Goal: Ask a question: Seek information or help from site administrators or community

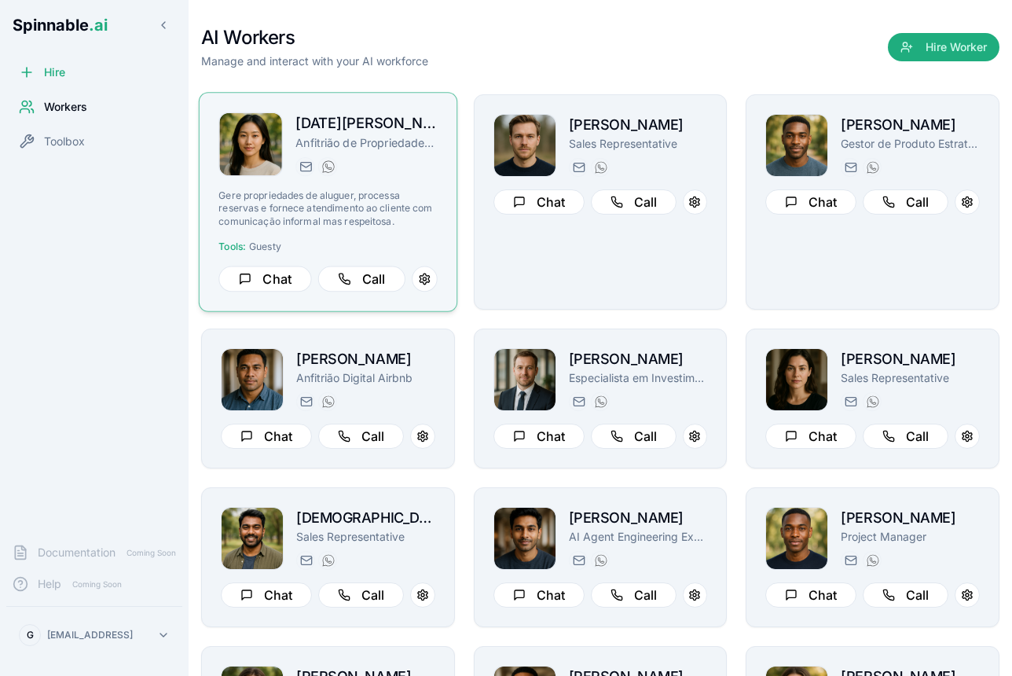
click at [401, 197] on p "Gere propriedades de aluguer, processa reservas e fornece atendimento ao client…" at bounding box center [327, 208] width 218 height 38
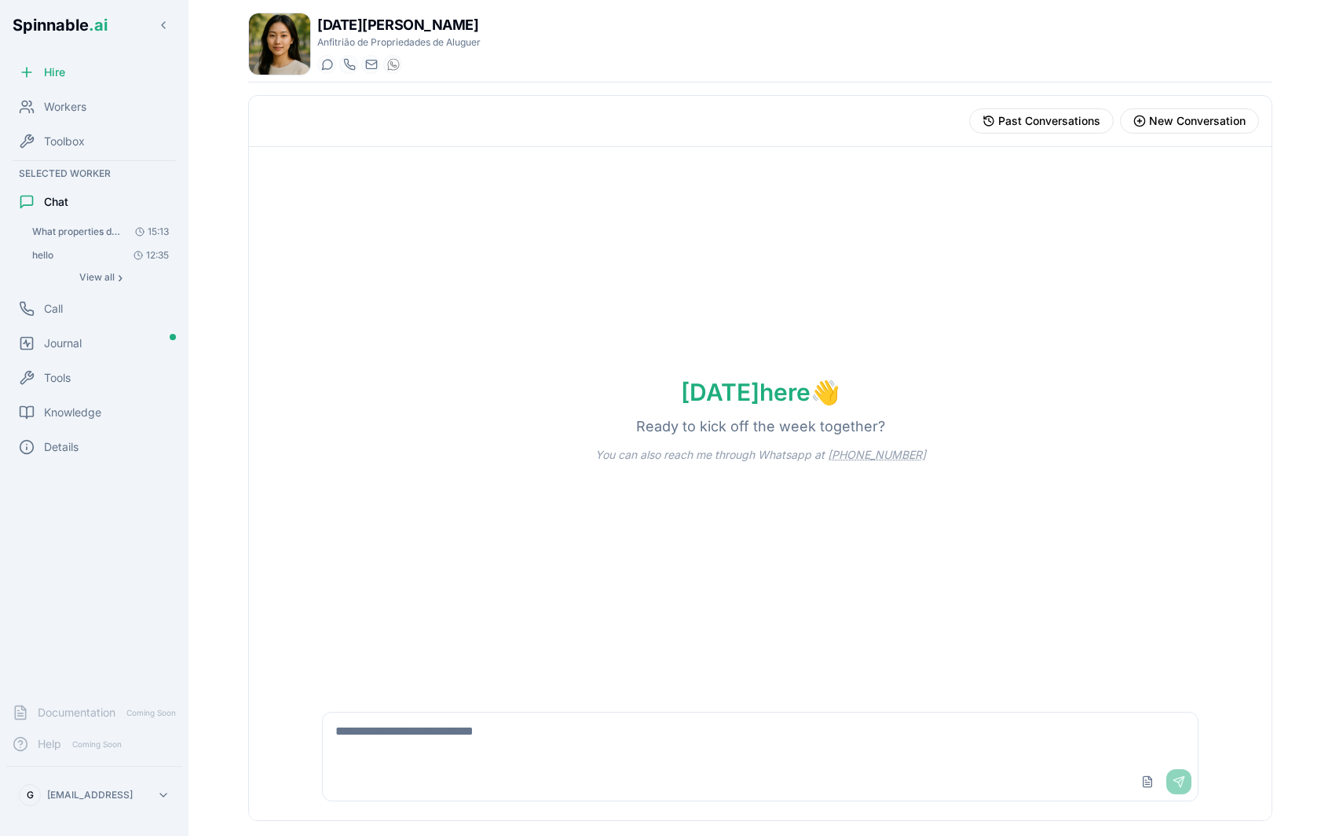
click at [412, 675] on textarea at bounding box center [760, 737] width 875 height 50
type textarea "**********"
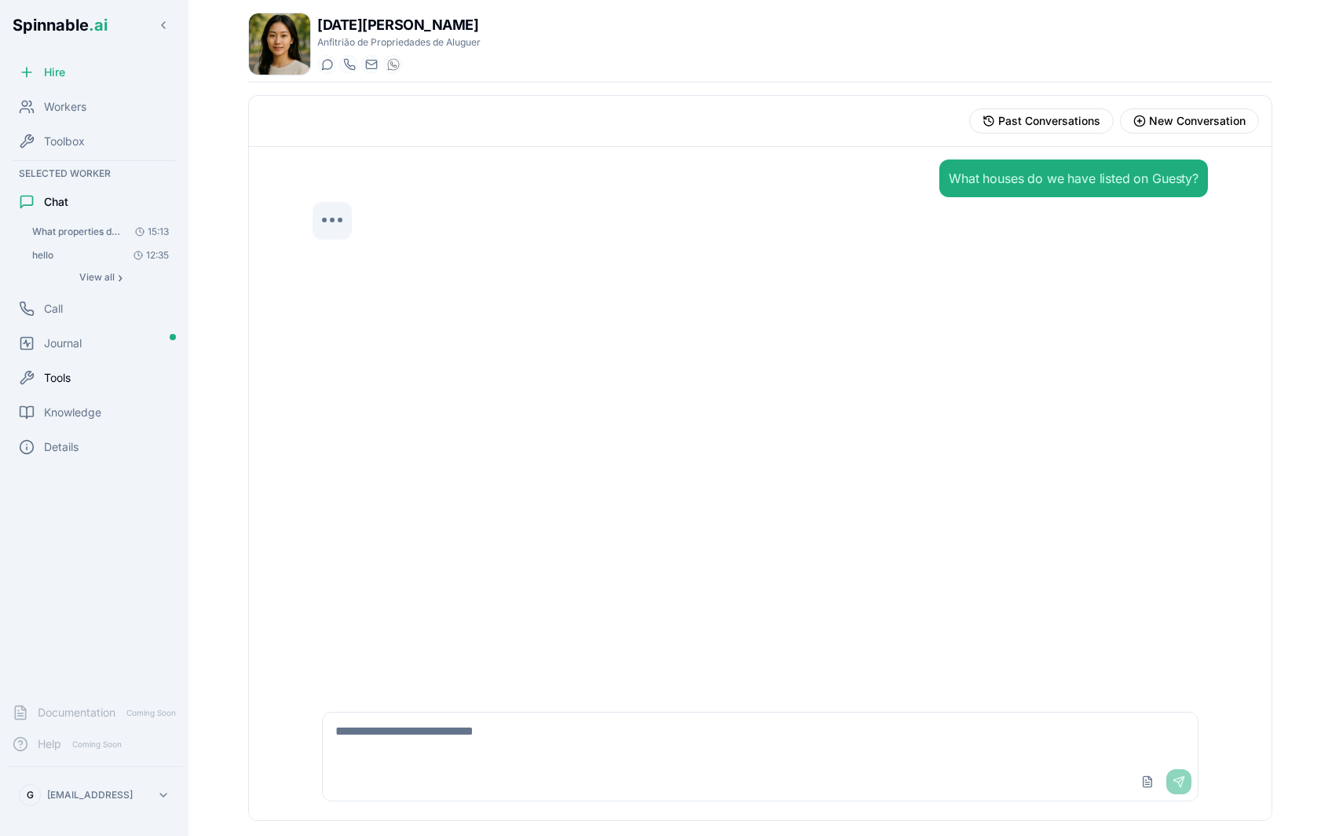
click at [65, 389] on div "Tools" at bounding box center [94, 377] width 176 height 31
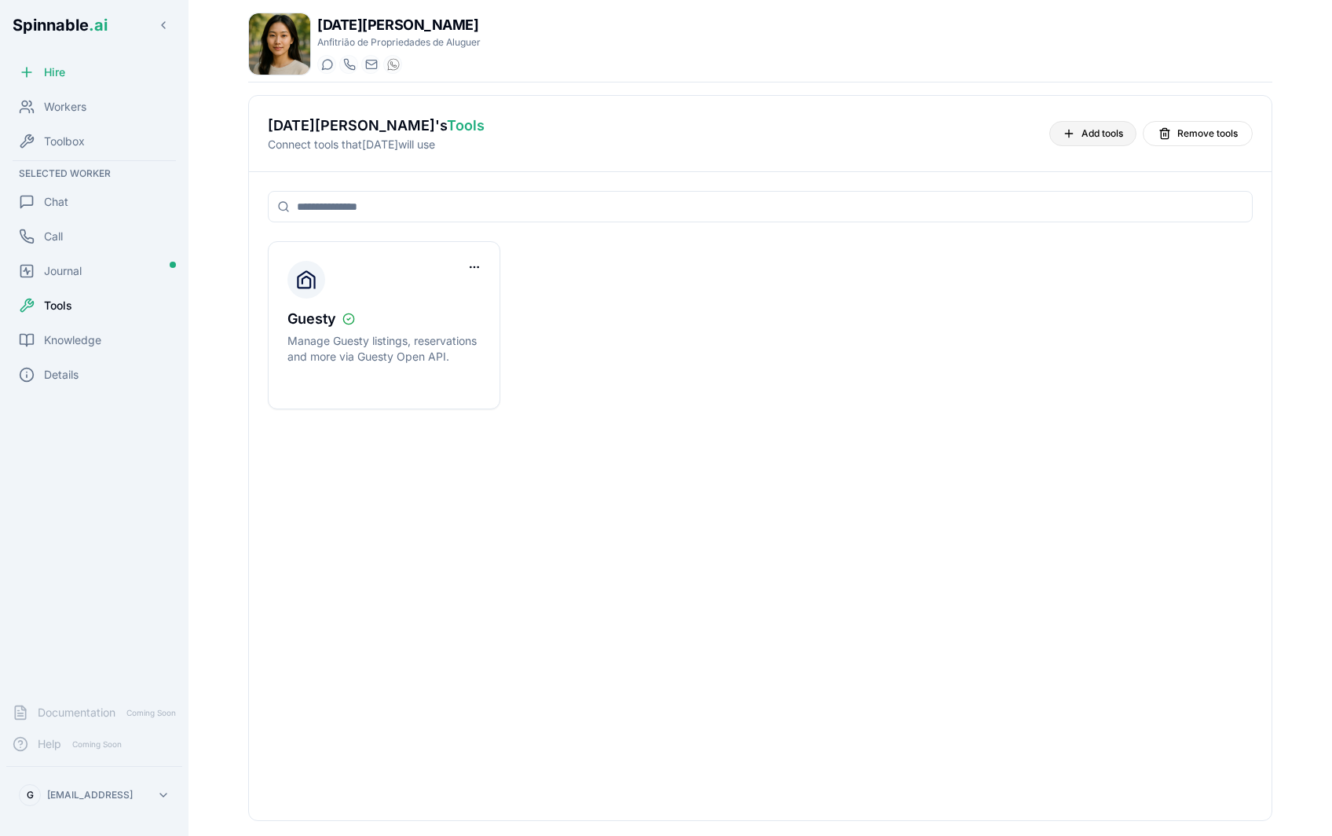
click at [1011, 126] on button "Add tools" at bounding box center [1092, 133] width 87 height 25
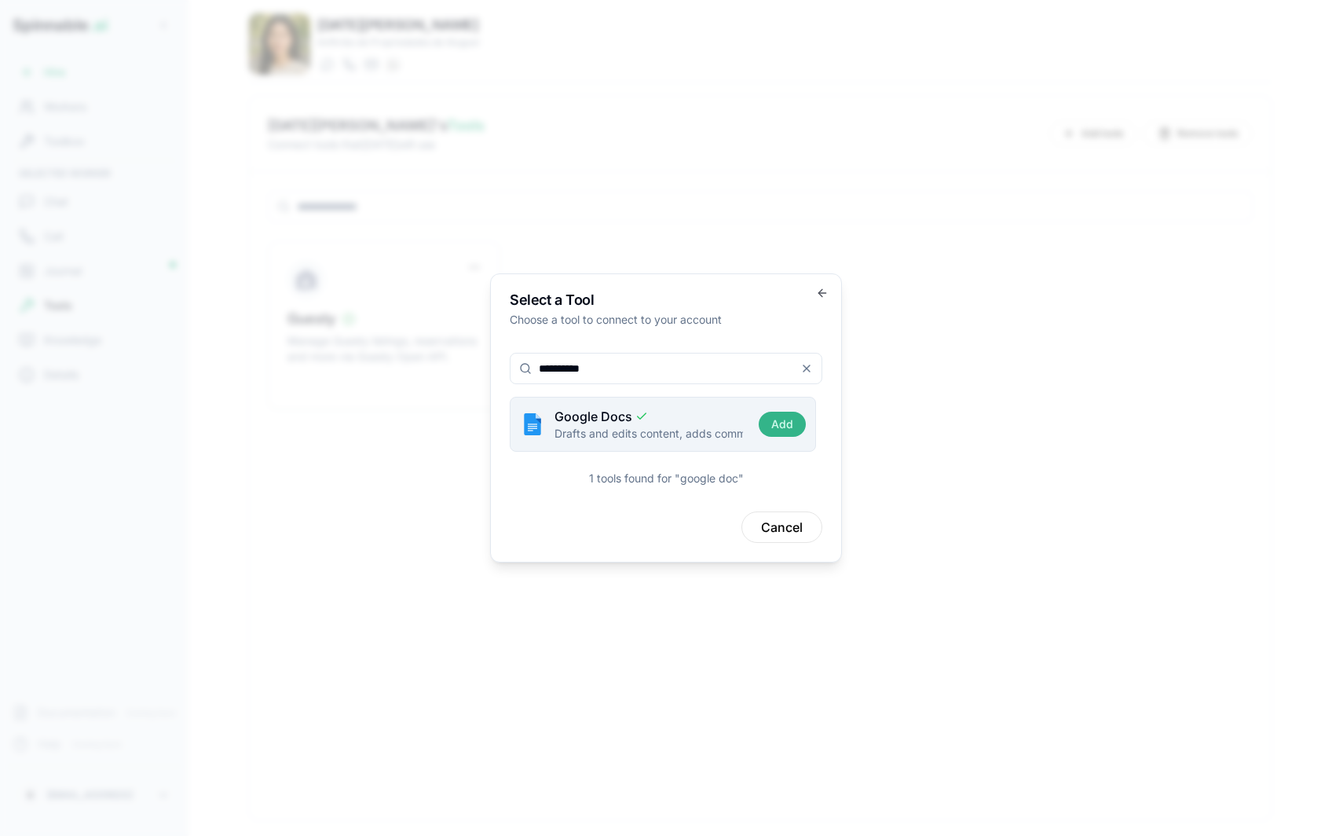
type input "**********"
click at [770, 424] on button "Add" at bounding box center [782, 424] width 47 height 25
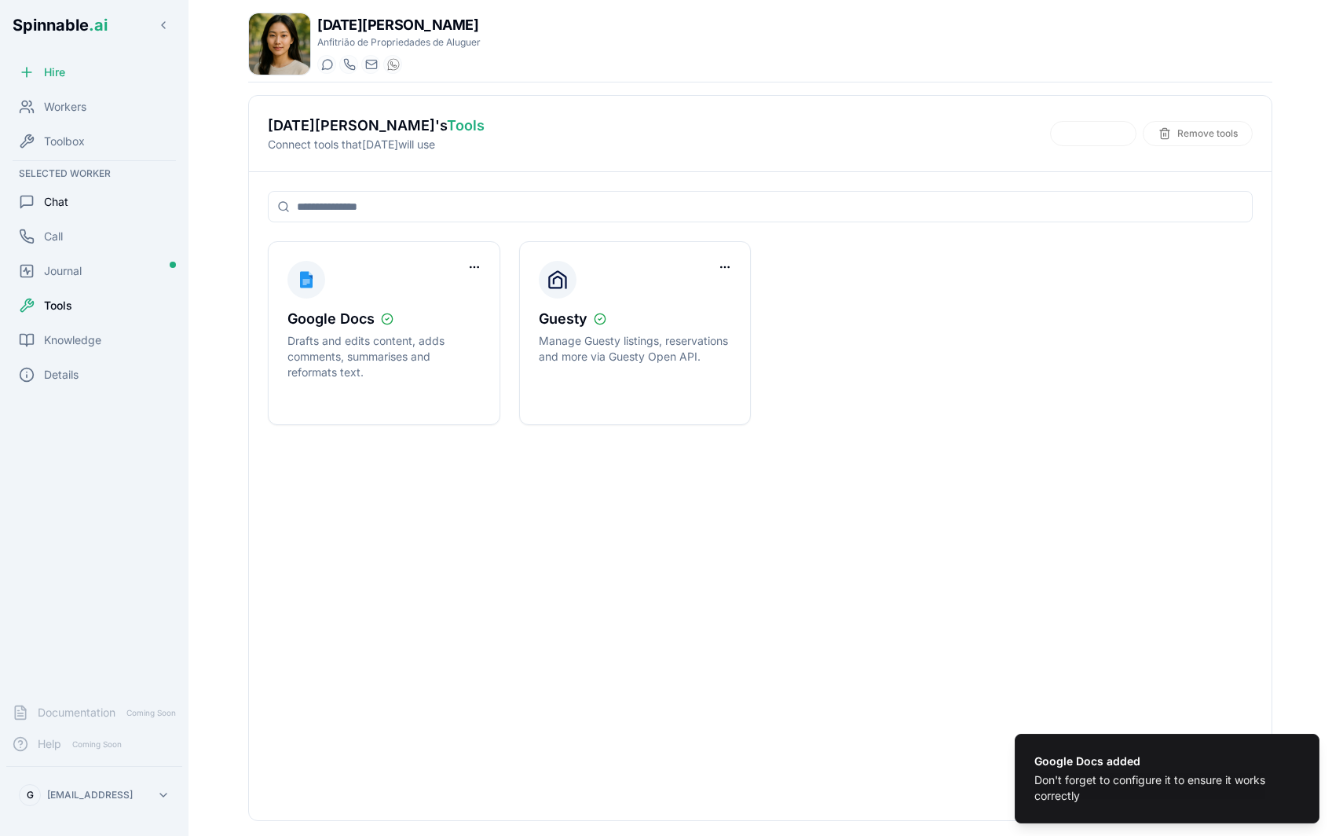
click at [68, 204] on span "Chat" at bounding box center [56, 202] width 24 height 16
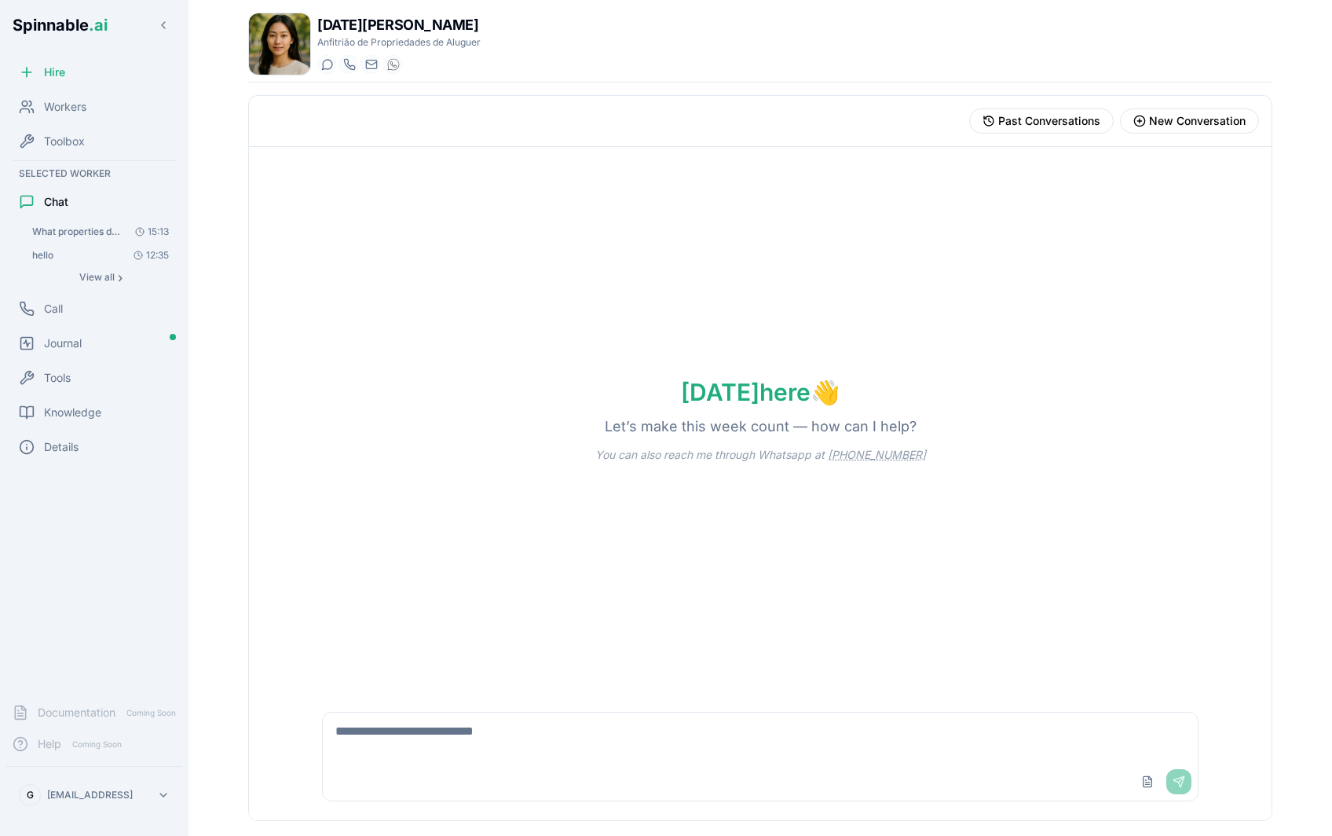
click at [97, 234] on span "What properties do we have on Guesty?" at bounding box center [76, 231] width 89 height 13
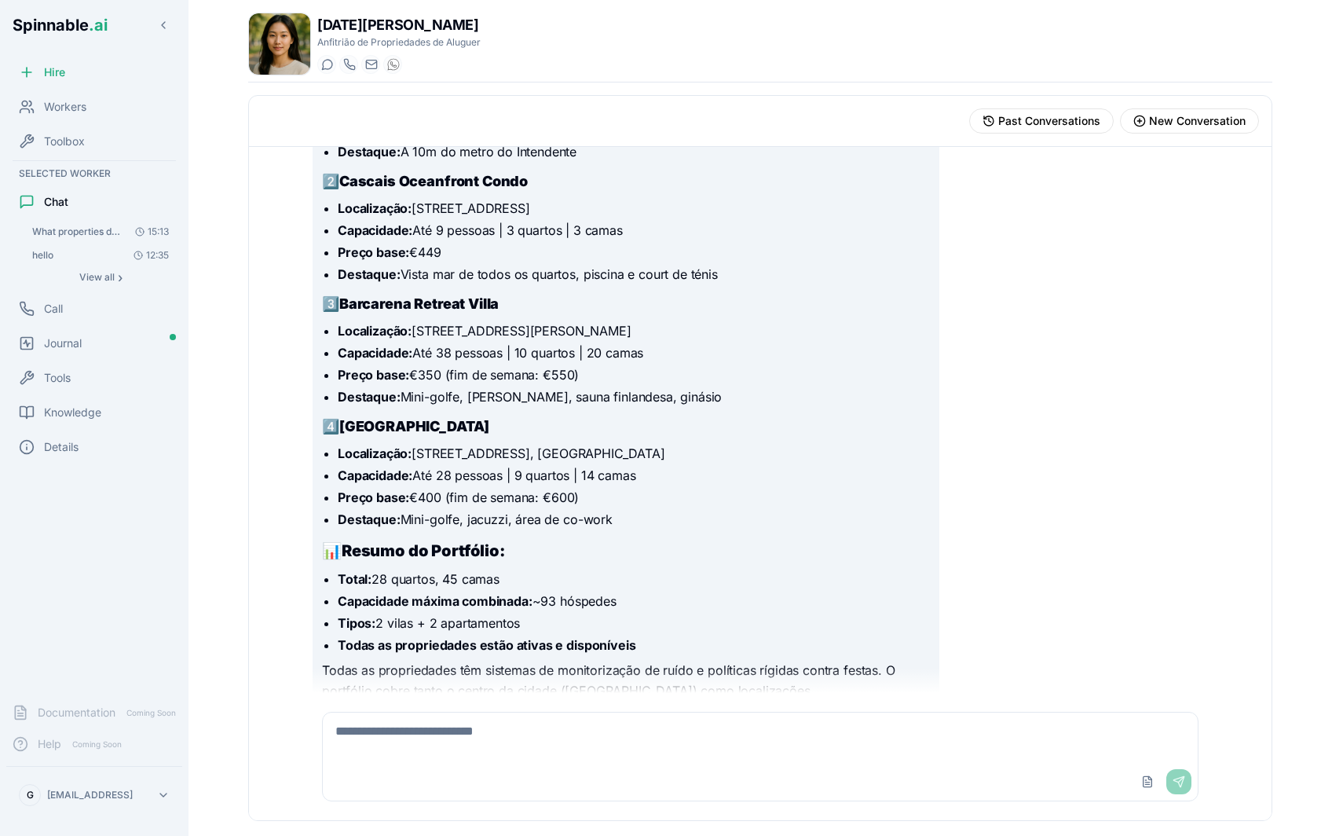
scroll to position [326, 0]
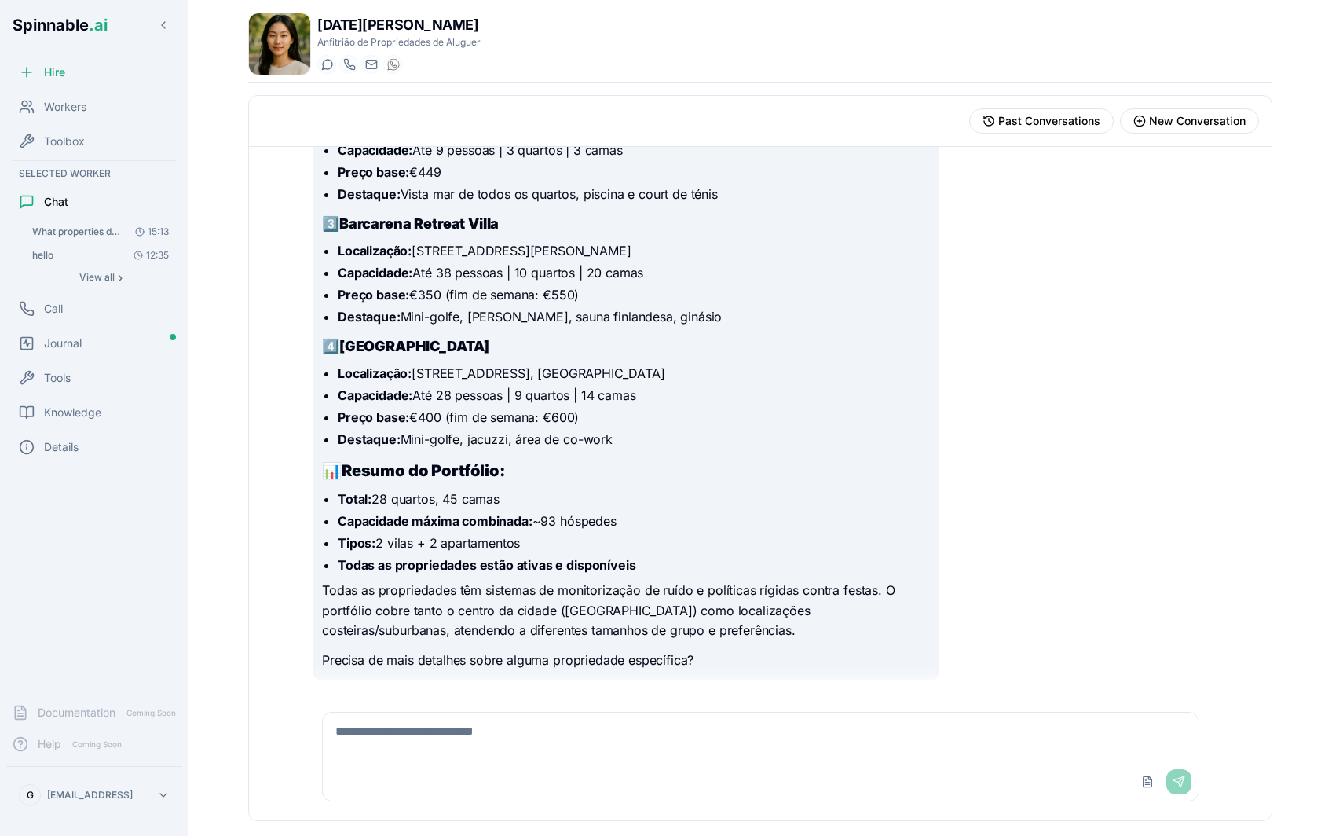
click at [455, 675] on textarea at bounding box center [760, 737] width 875 height 50
paste textarea "**********"
type textarea "**********"
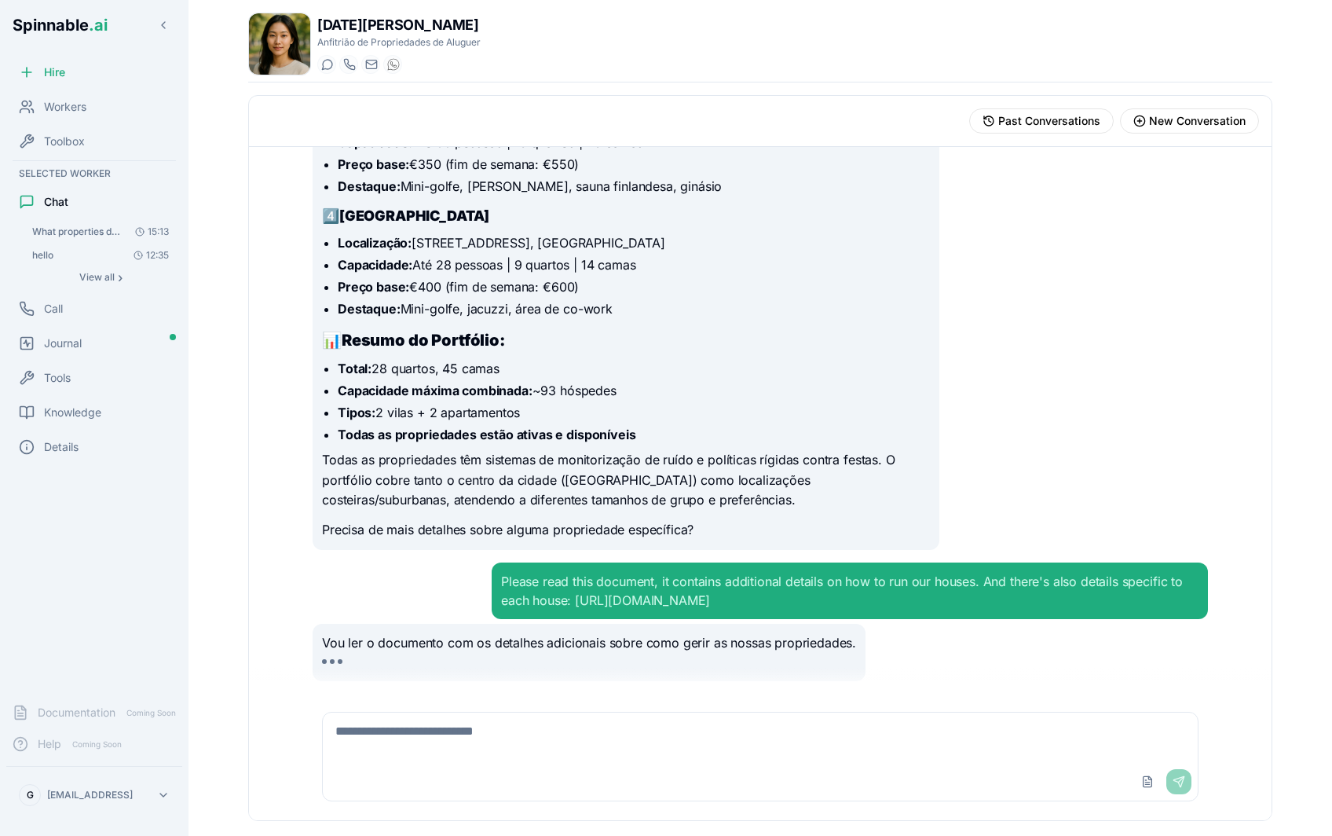
scroll to position [476, 0]
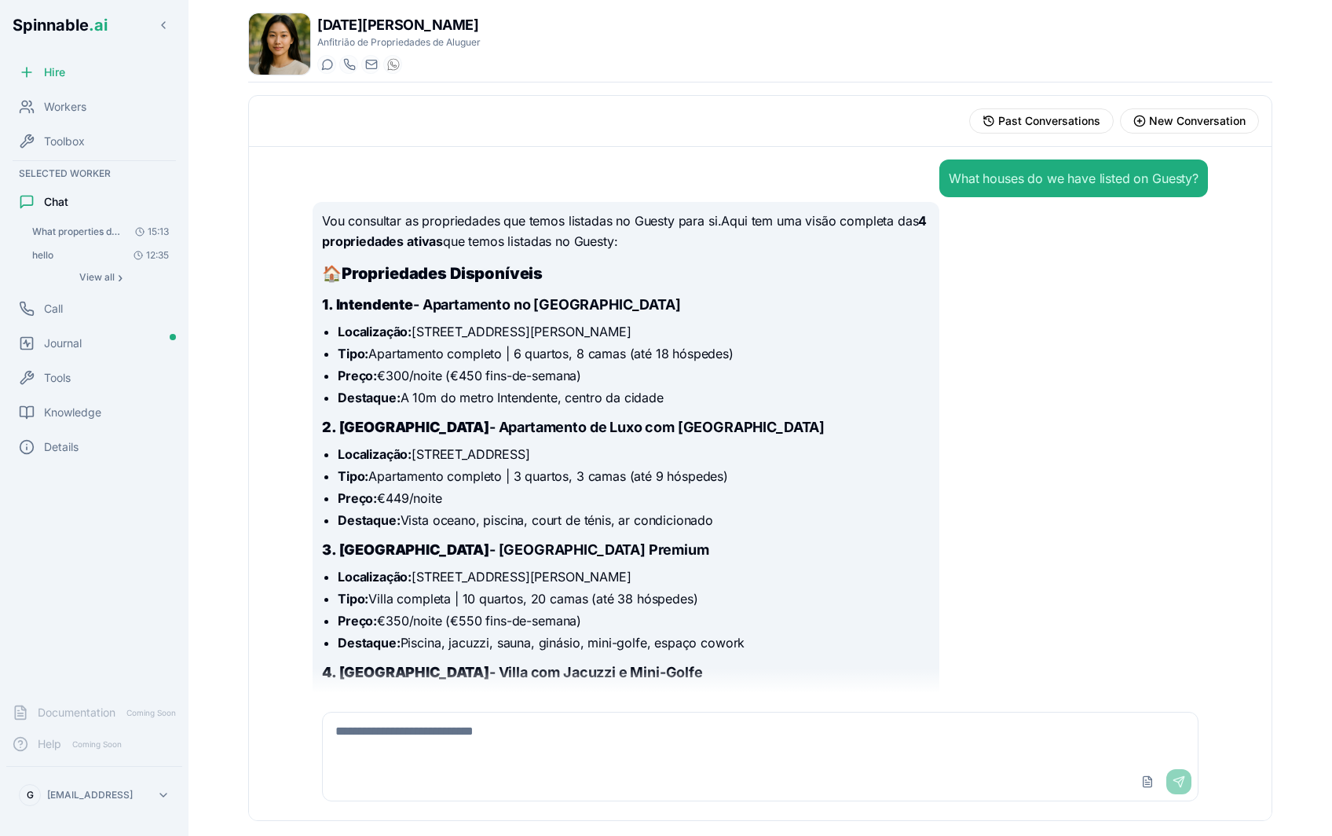
scroll to position [306, 0]
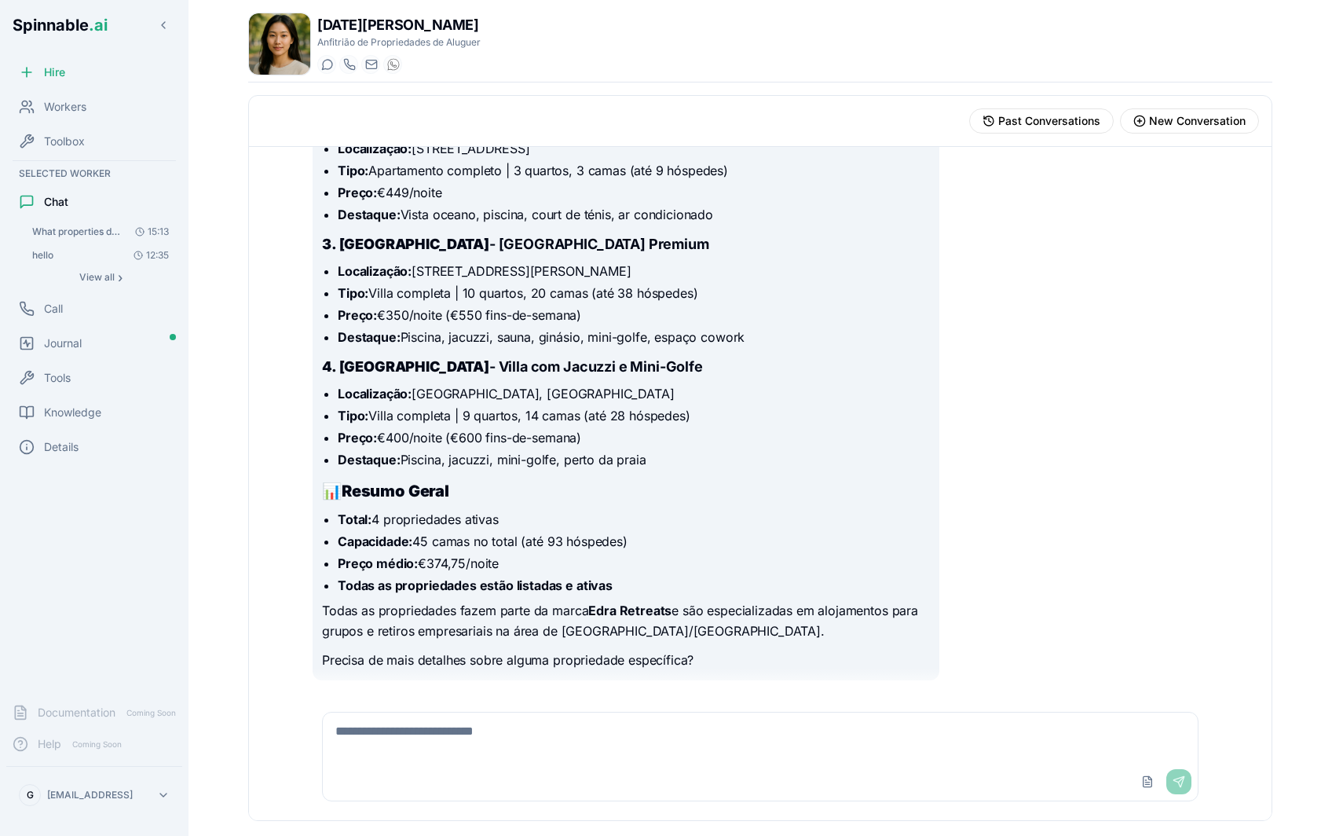
click at [73, 224] on button "What properties do we have on Guesty? 15:13" at bounding box center [100, 232] width 151 height 22
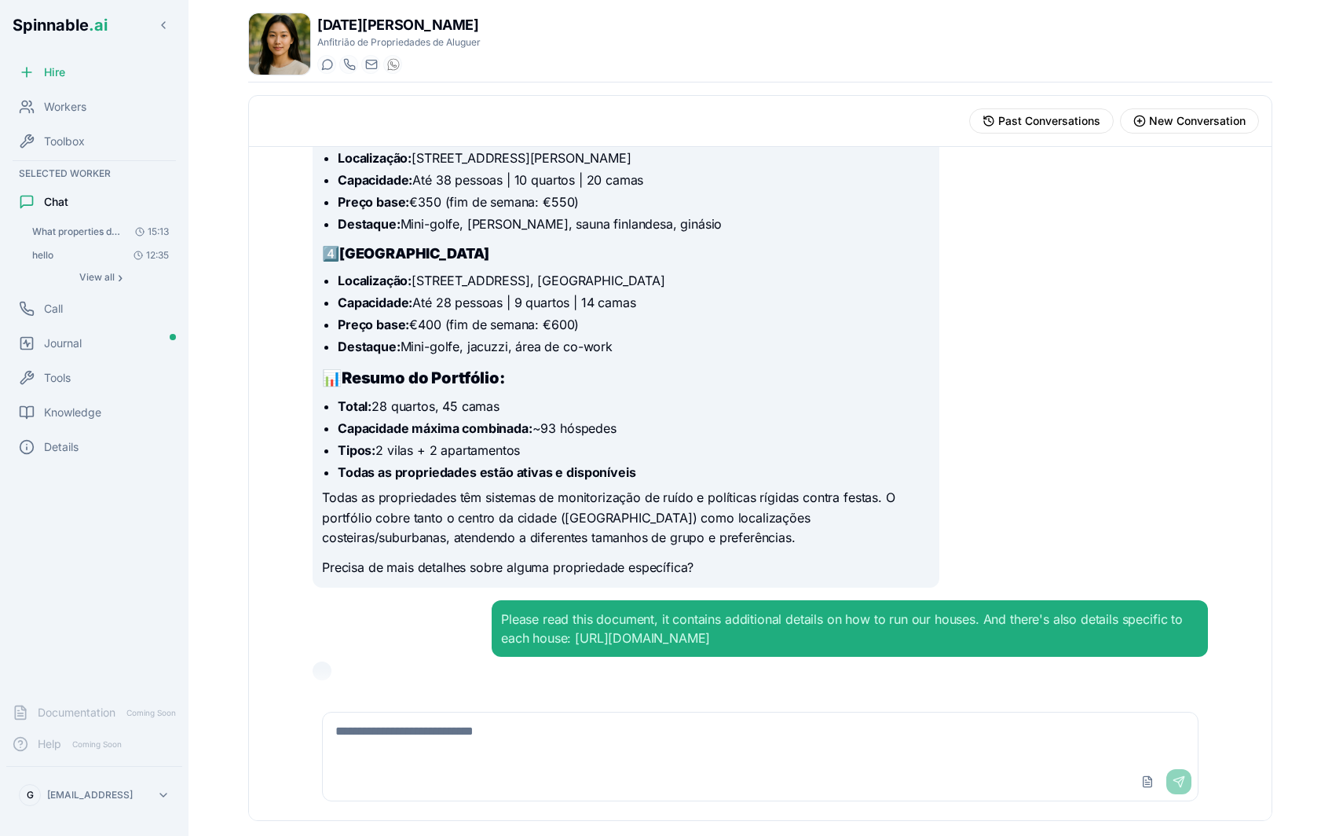
scroll to position [438, 0]
click at [509, 675] on textarea at bounding box center [760, 737] width 875 height 50
type textarea "**********"
click at [1011, 675] on div "Upload File Send" at bounding box center [1163, 781] width 57 height 25
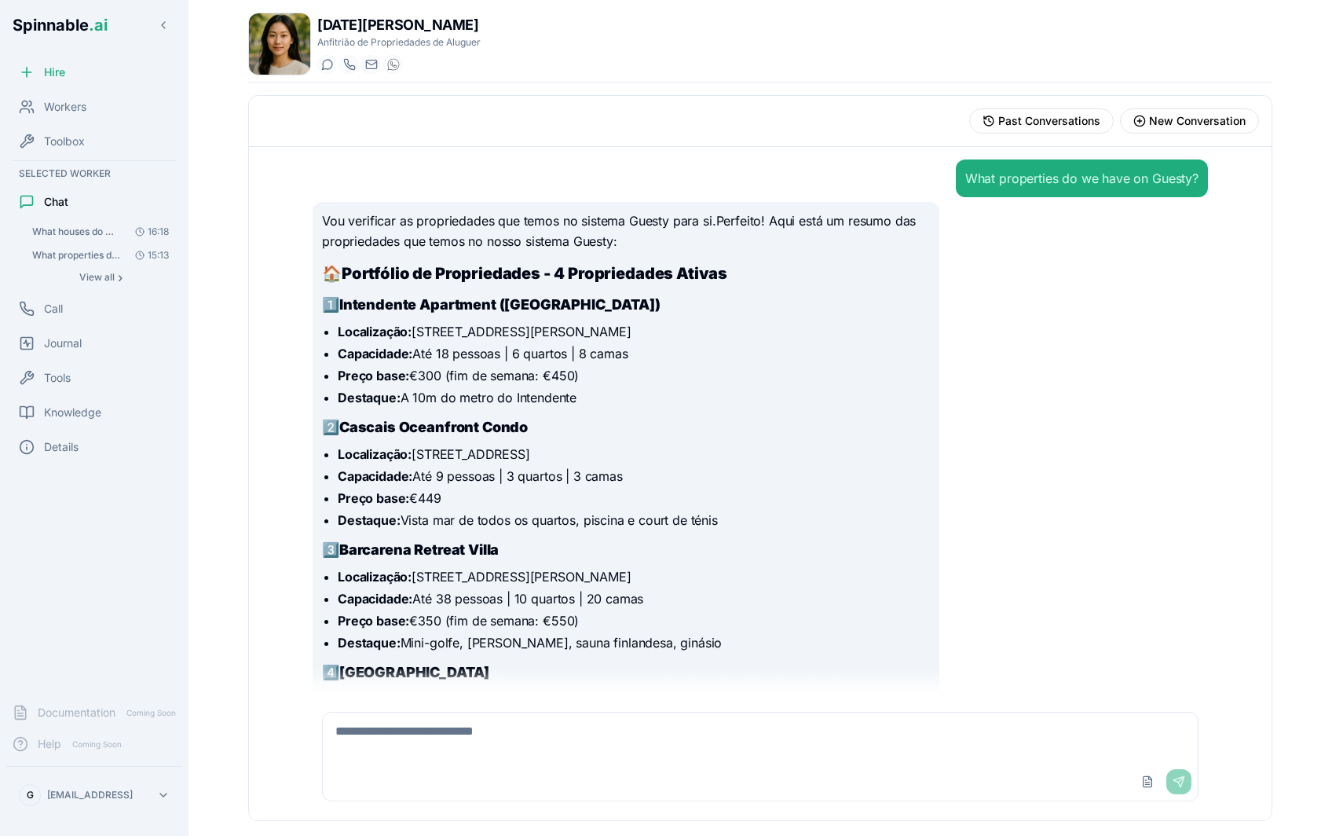
scroll to position [438, 0]
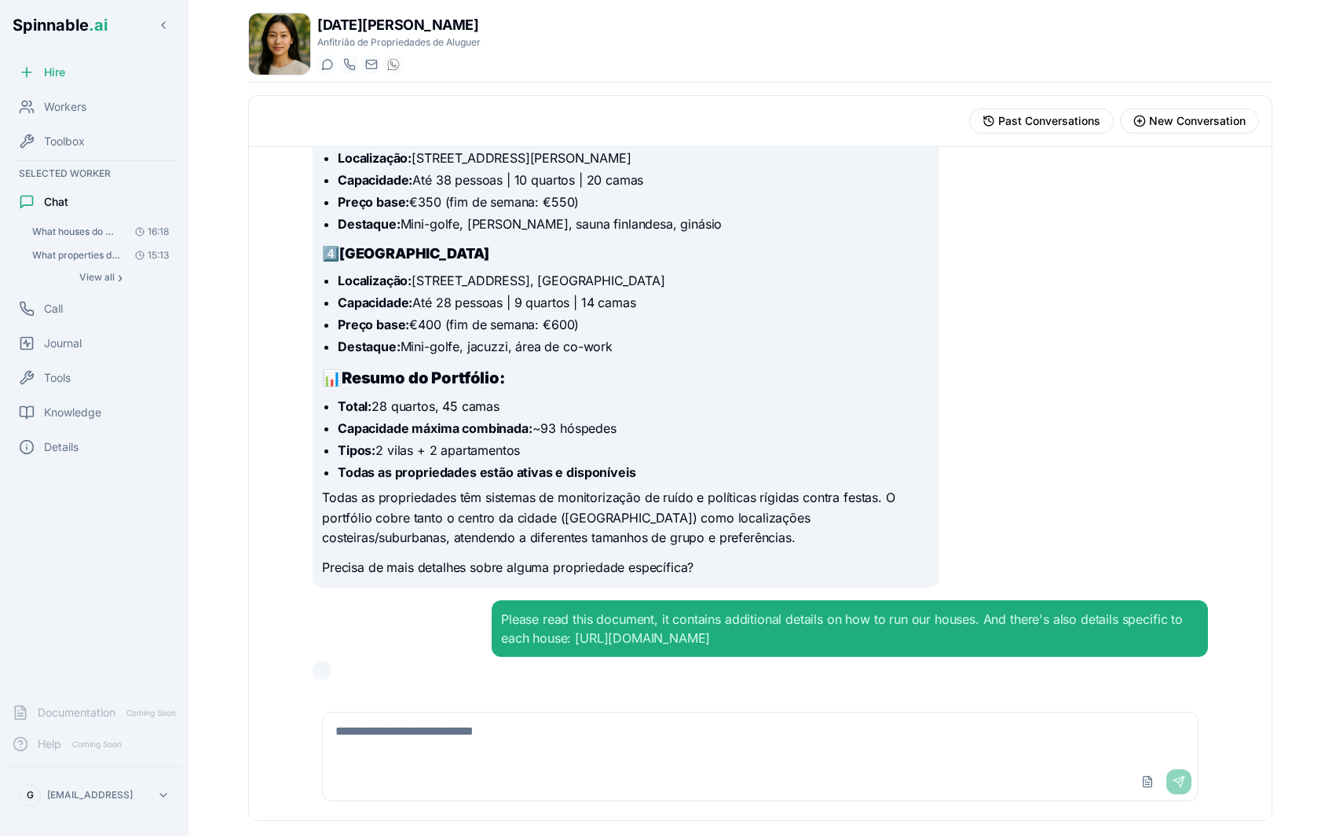
click at [60, 241] on button "What houses do we have listed on Guesty? 16:18" at bounding box center [100, 232] width 151 height 22
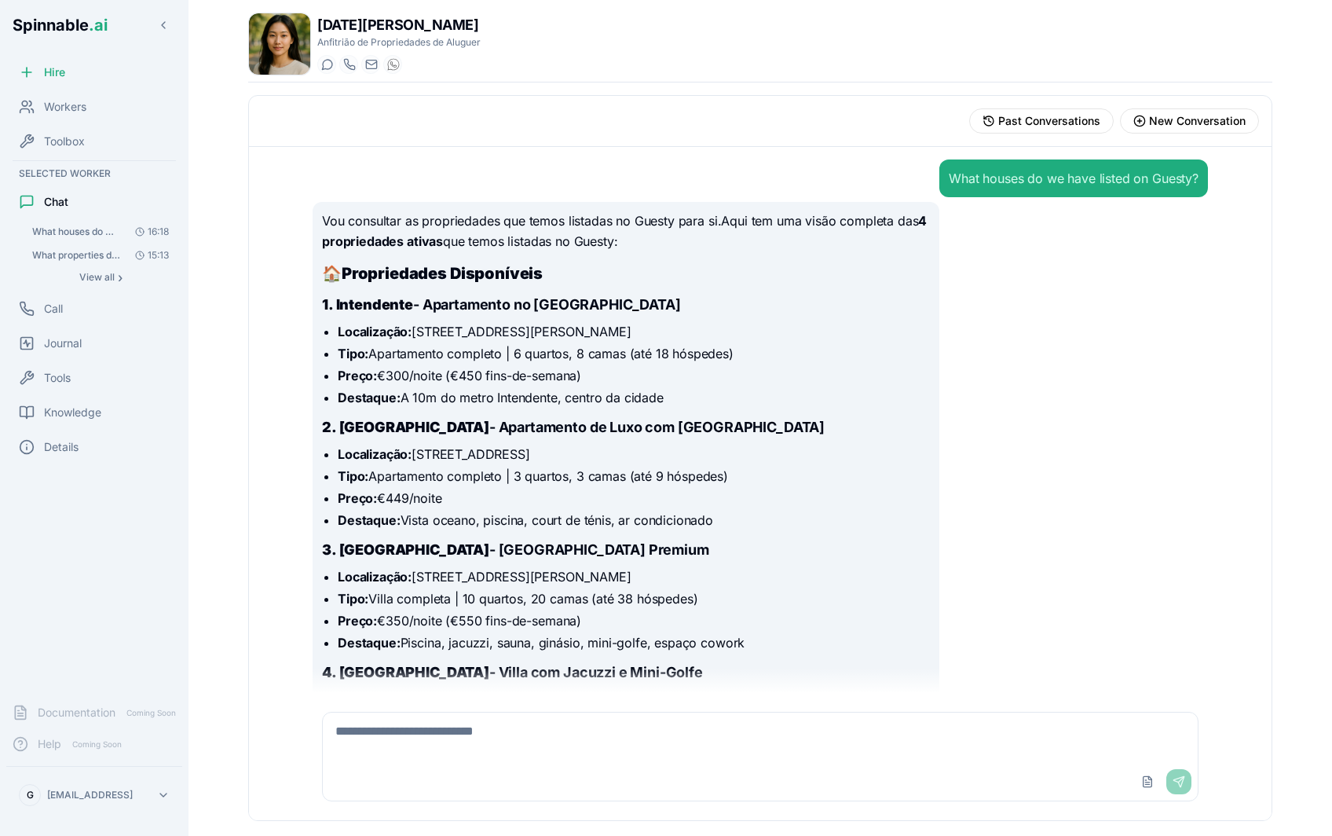
scroll to position [306, 0]
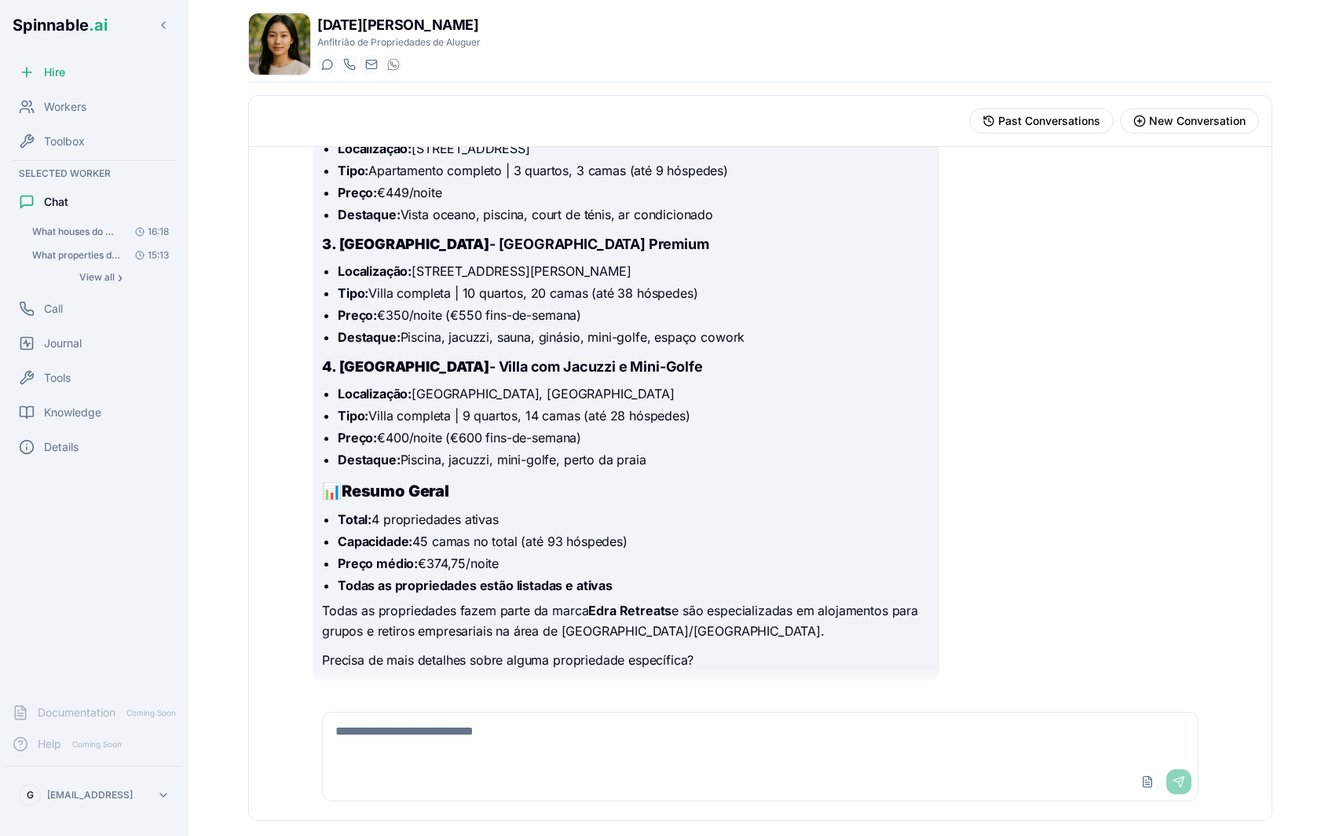
click at [98, 228] on span "What houses do we have listed on Guesty?" at bounding box center [76, 231] width 89 height 13
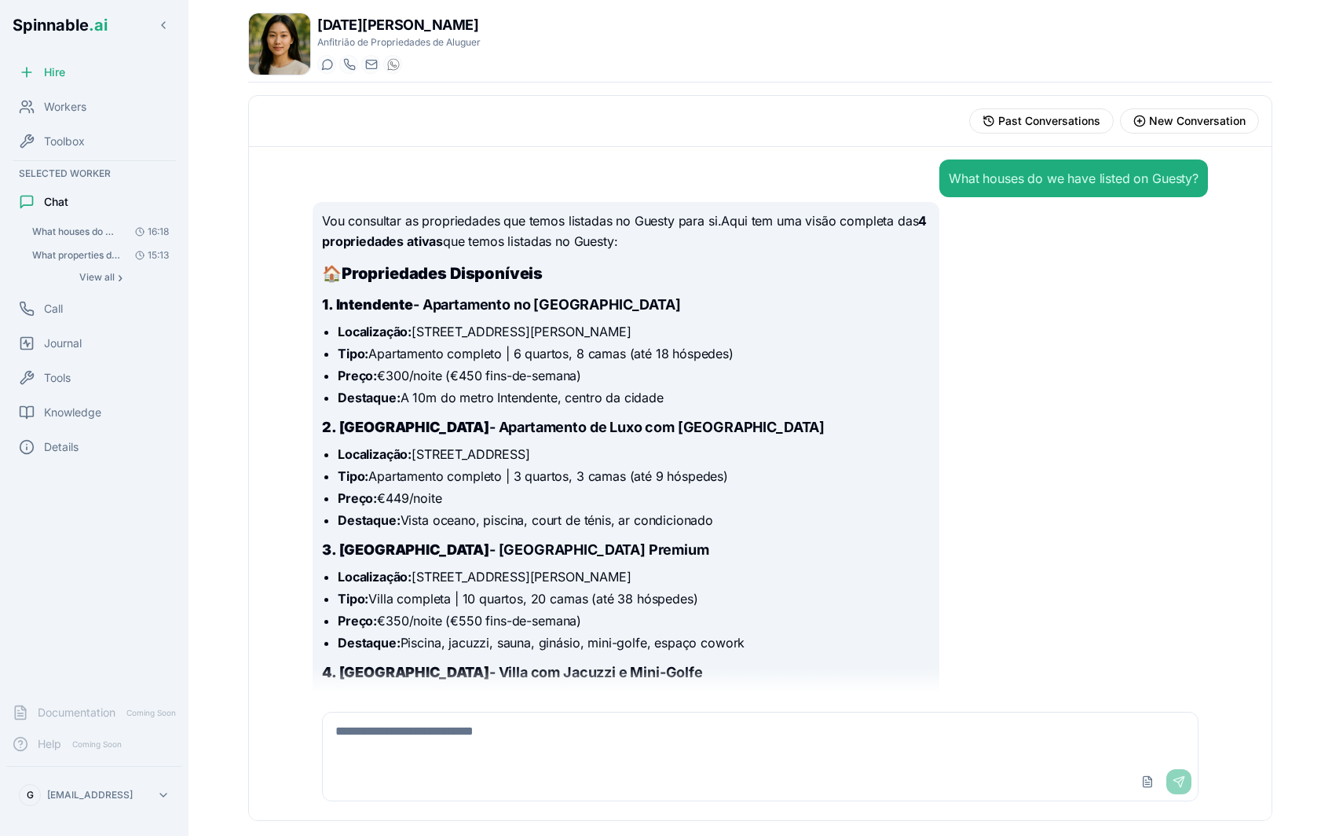
click at [79, 259] on span "What properties do we have on Guesty?" at bounding box center [76, 255] width 89 height 13
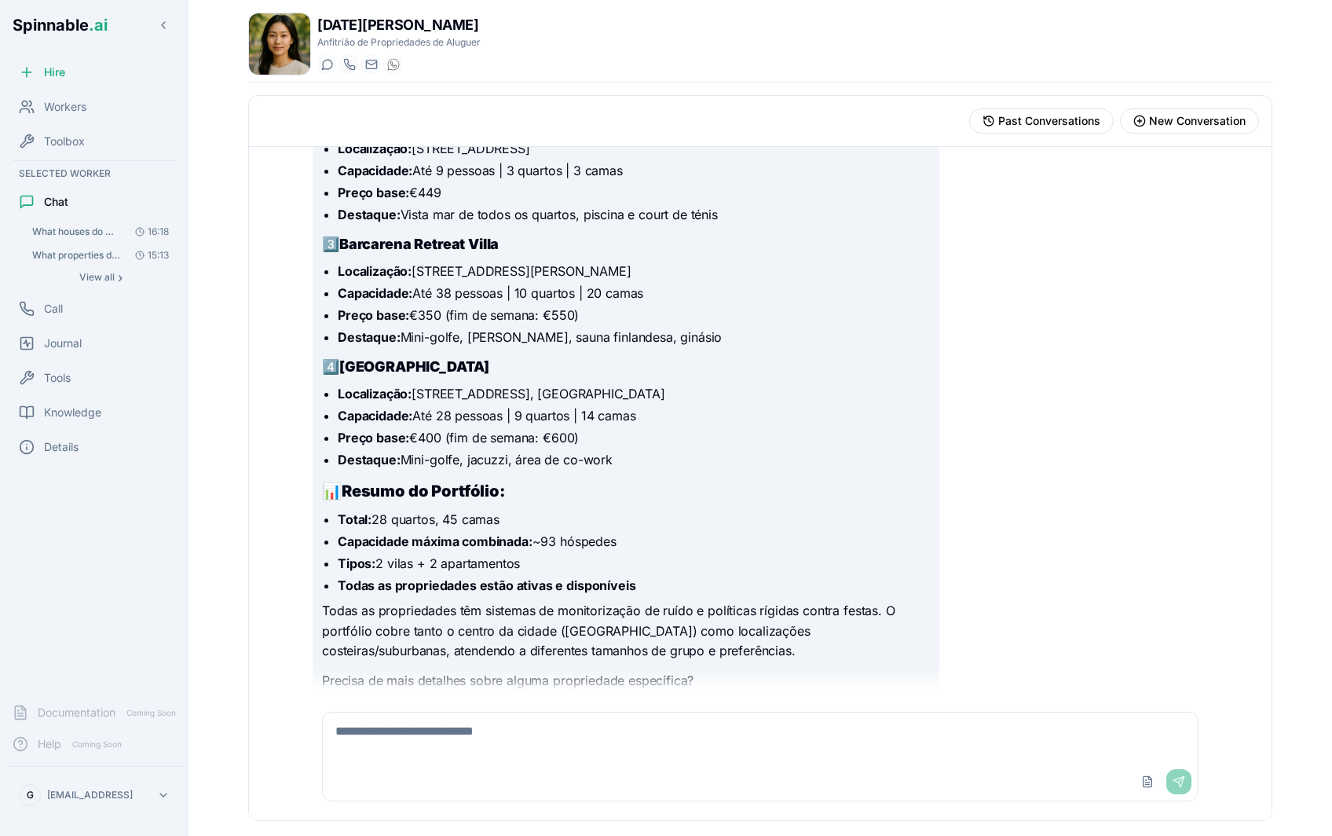
scroll to position [438, 0]
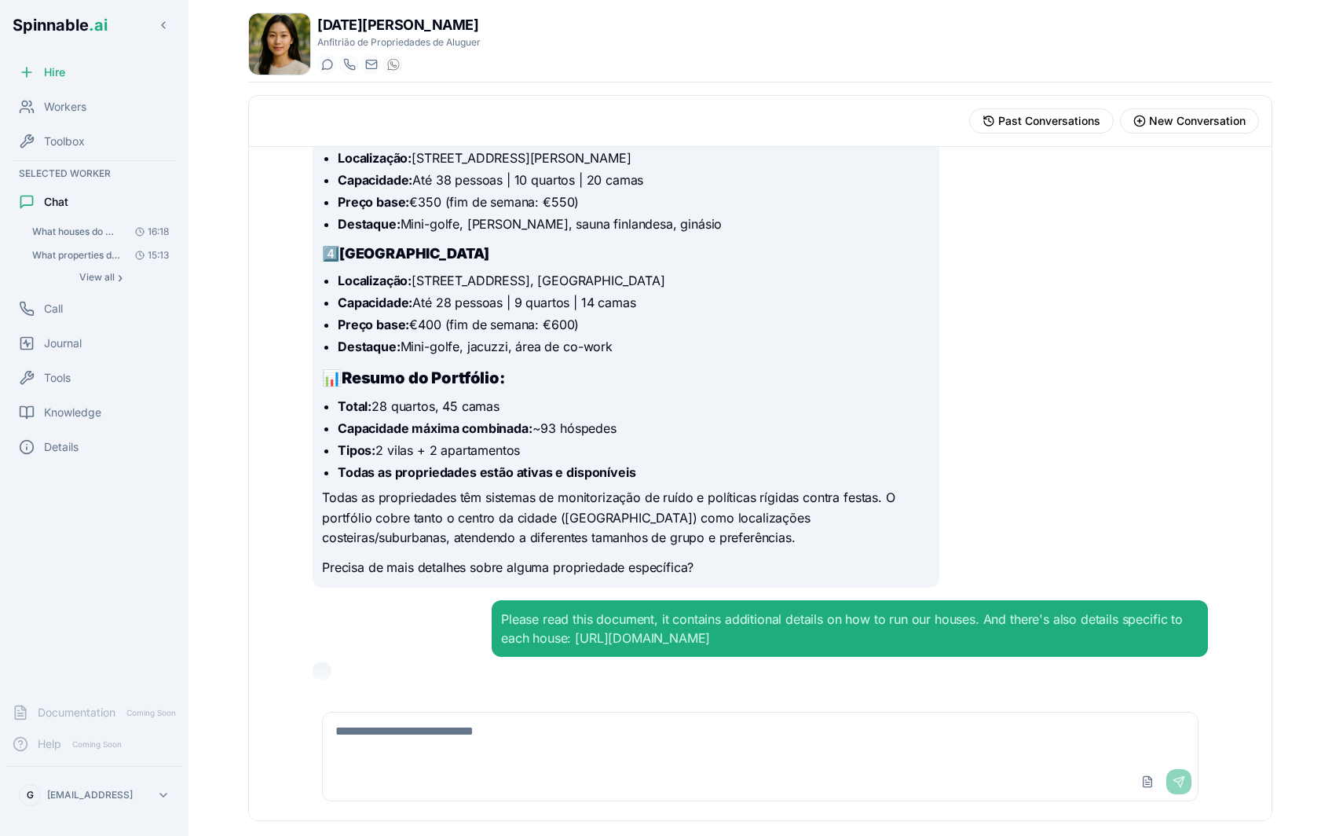
click at [82, 233] on span "What houses do we have listed on Guesty?" at bounding box center [76, 231] width 89 height 13
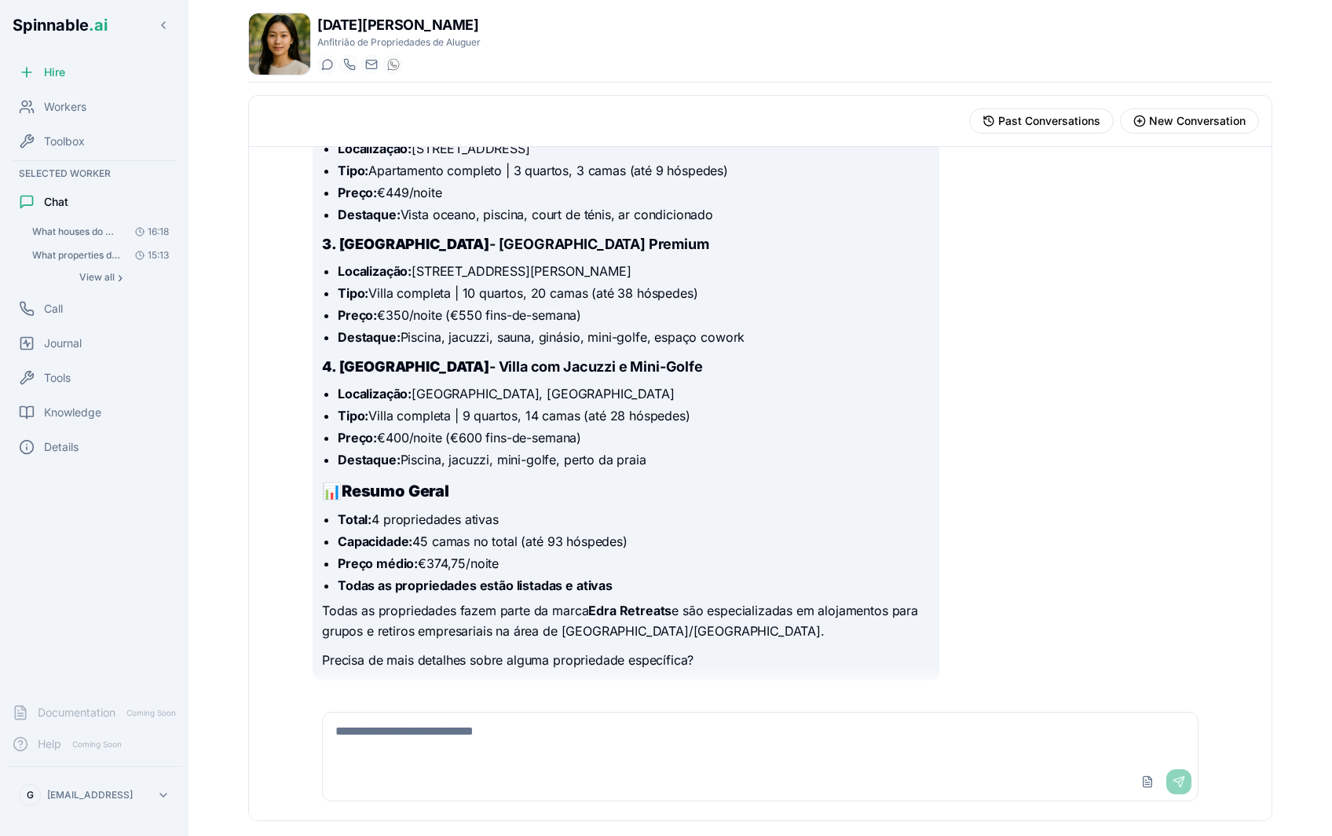
scroll to position [306, 0]
click at [1161, 139] on div "Past Conversations New Conversation" at bounding box center [760, 121] width 1023 height 51
click at [1163, 118] on span "New Conversation" at bounding box center [1197, 121] width 97 height 16
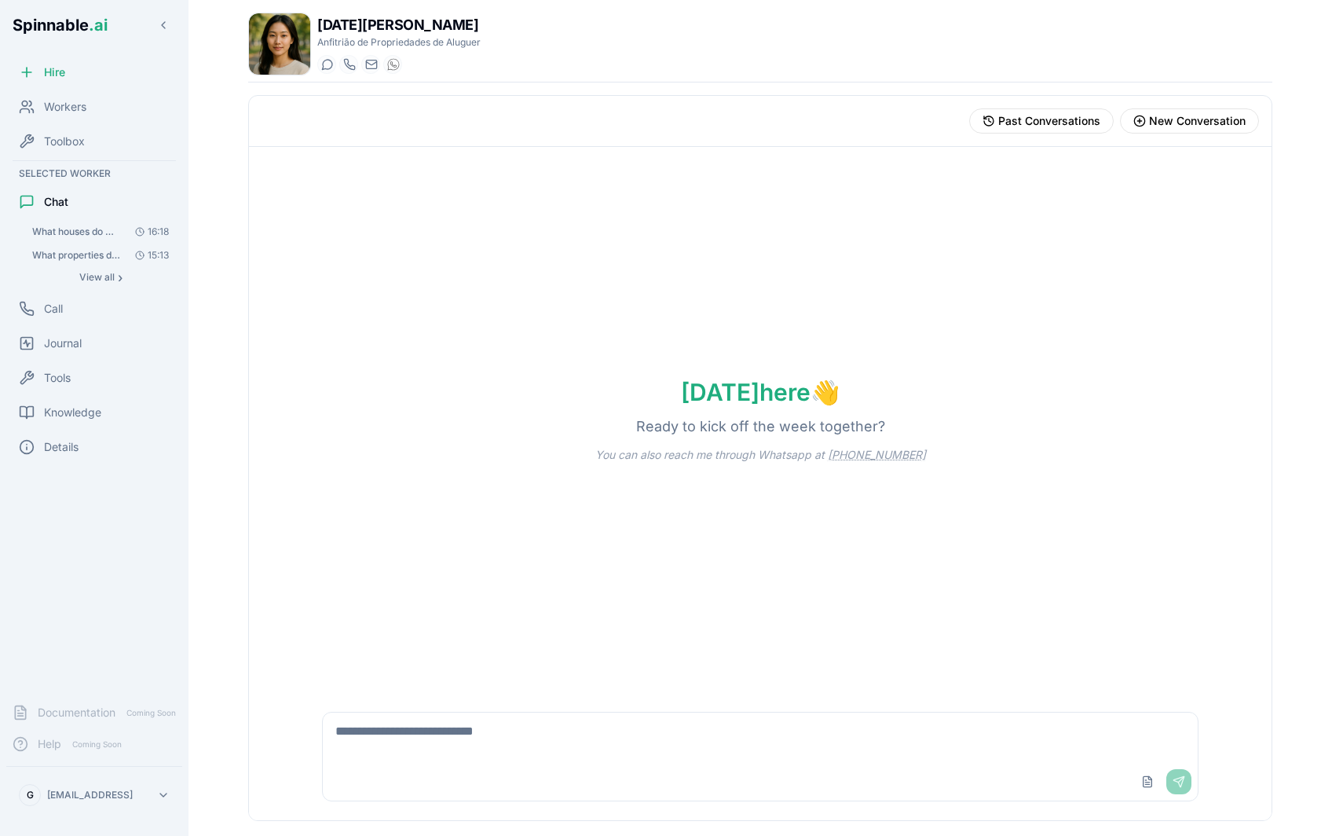
click at [428, 748] on textarea at bounding box center [760, 737] width 875 height 50
paste textarea "**********"
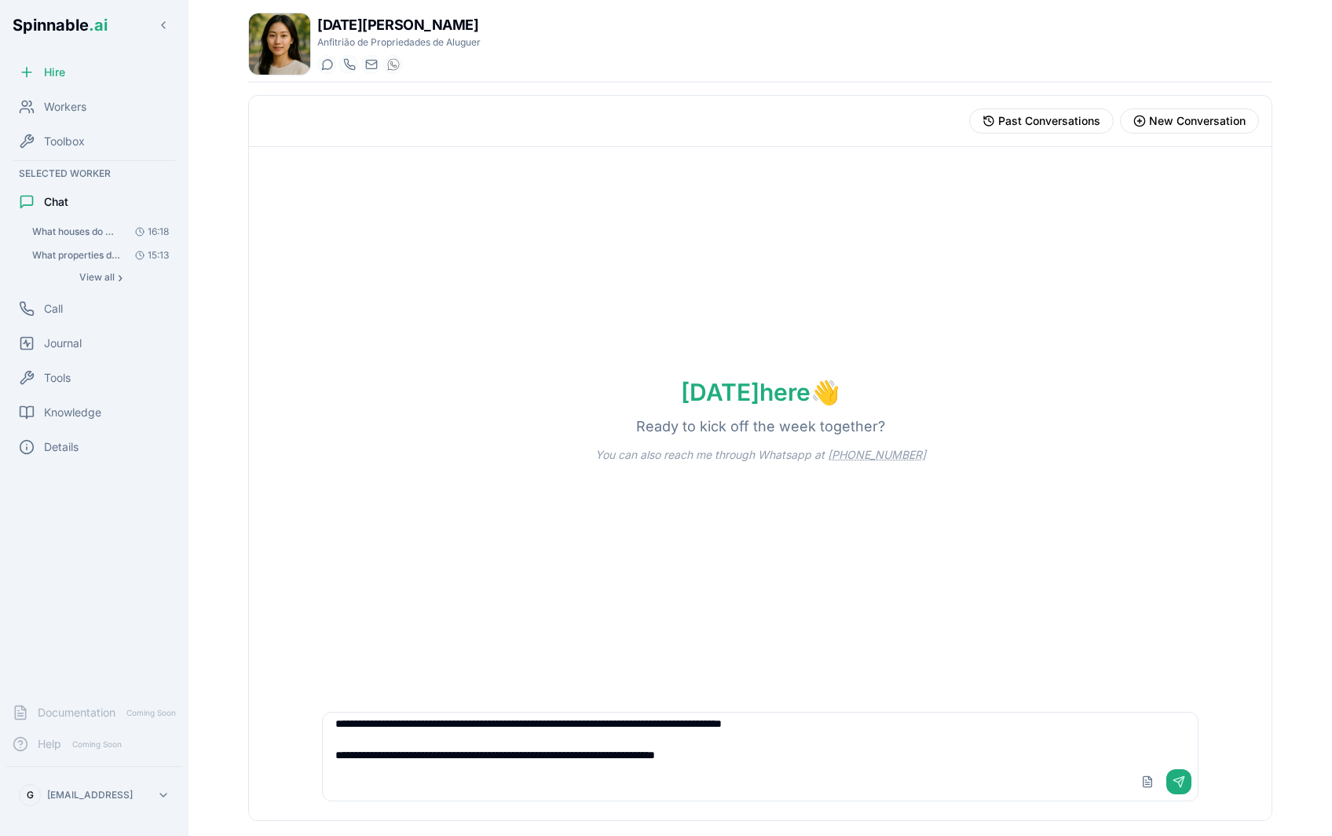
type textarea "**********"
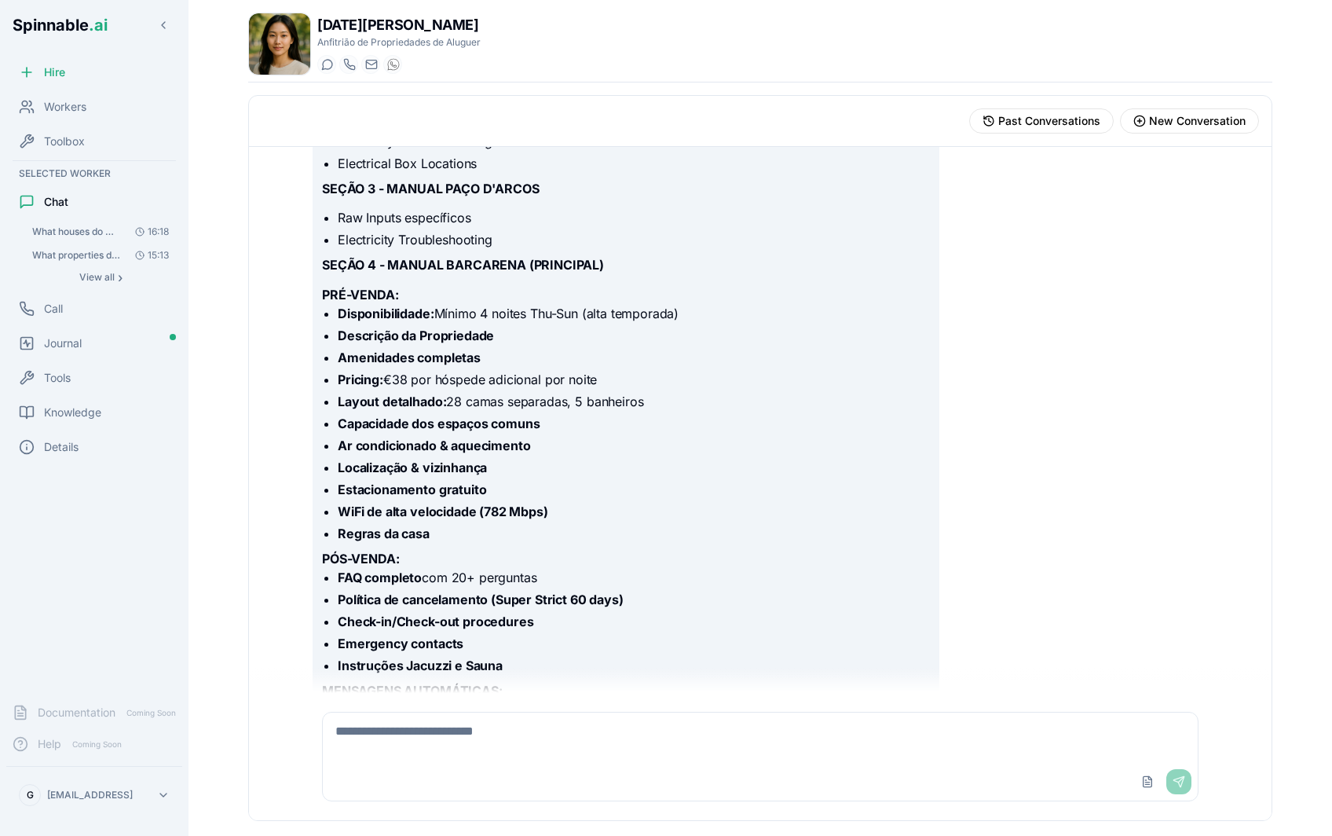
scroll to position [701, 0]
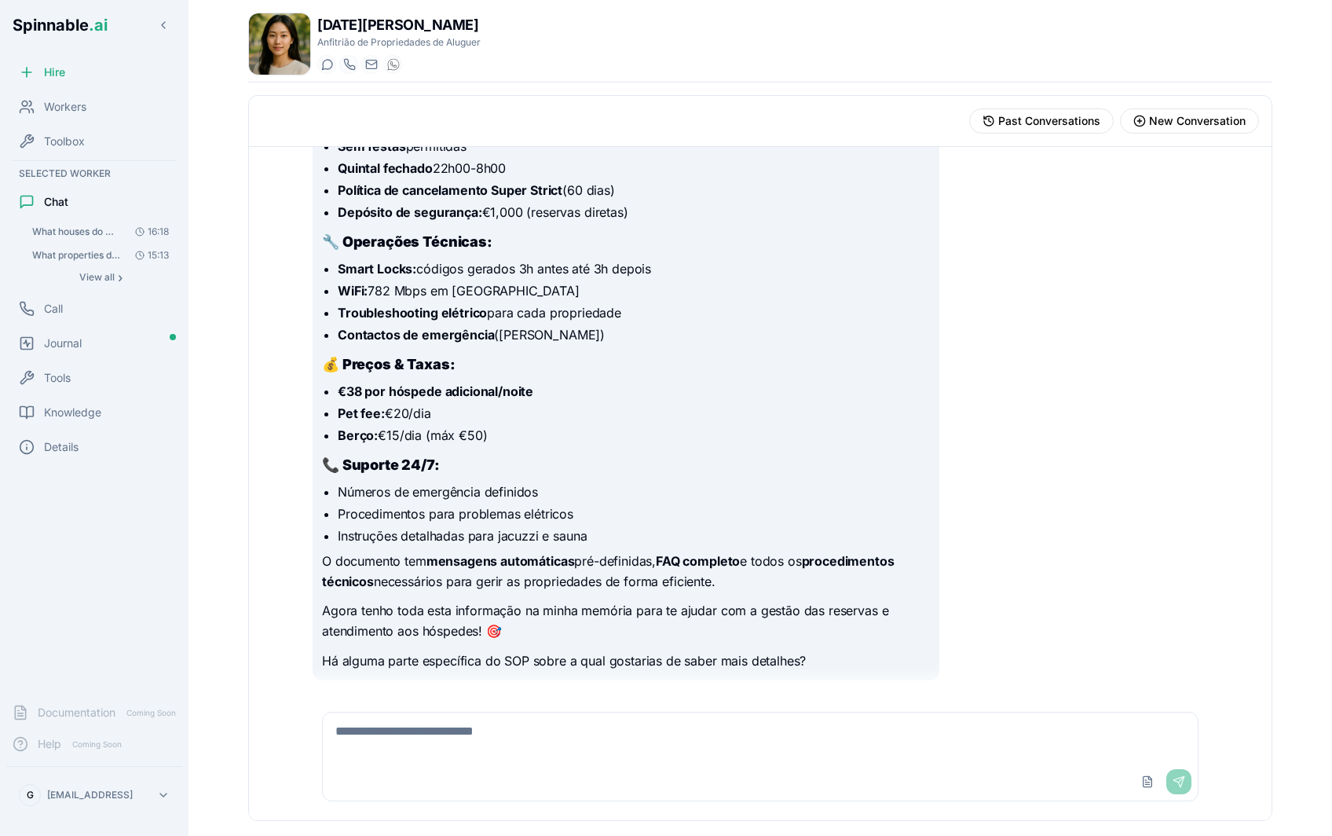
scroll to position [417, 0]
click at [634, 719] on textarea at bounding box center [760, 737] width 875 height 50
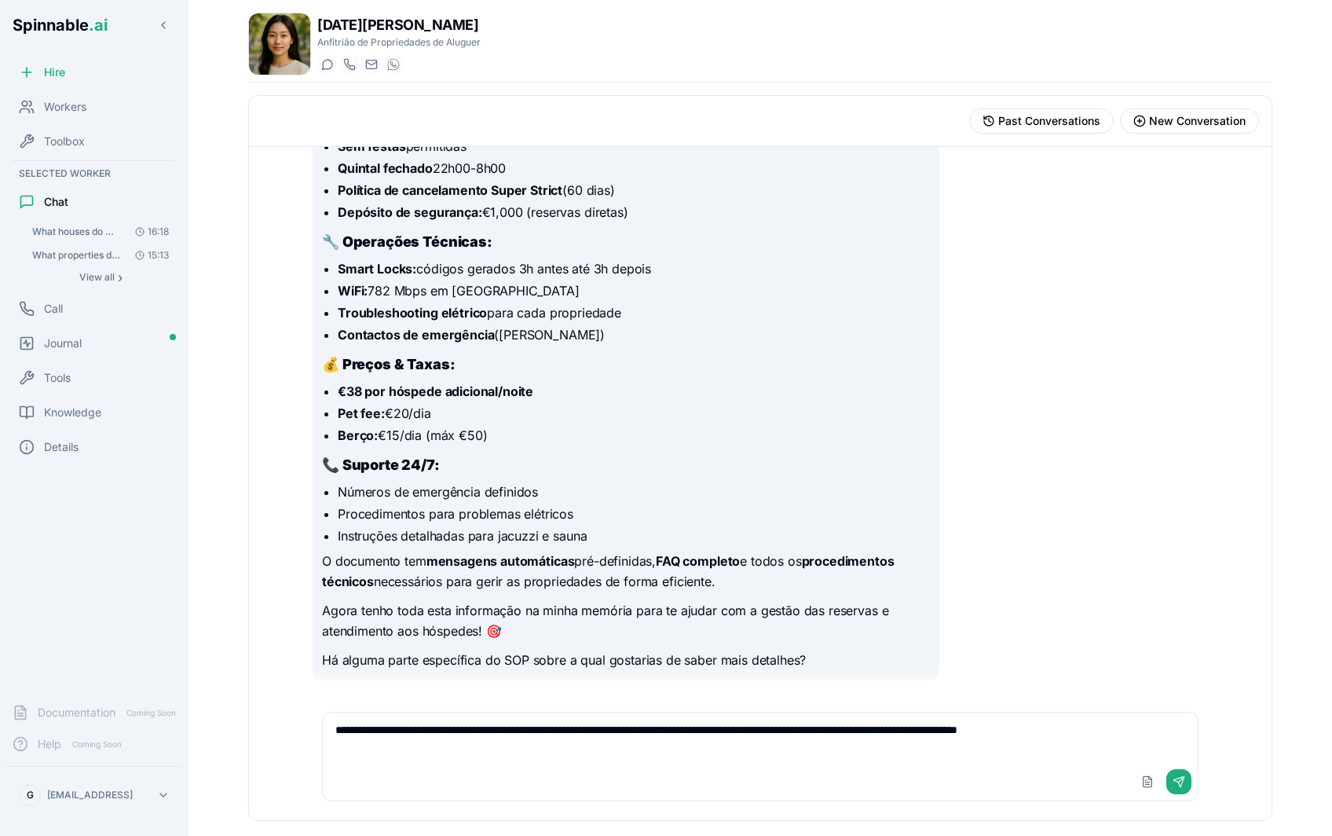
type textarea "**********"
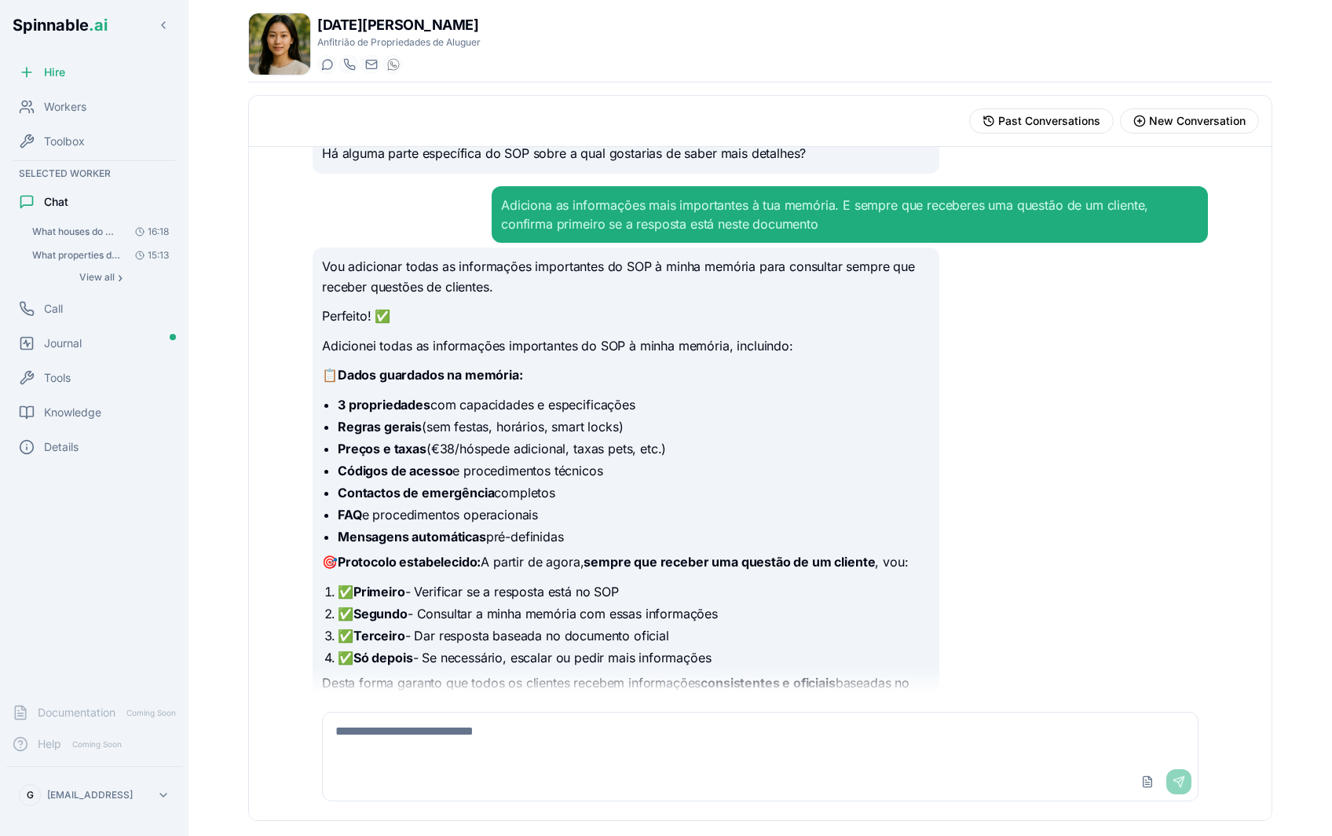
scroll to position [995, 0]
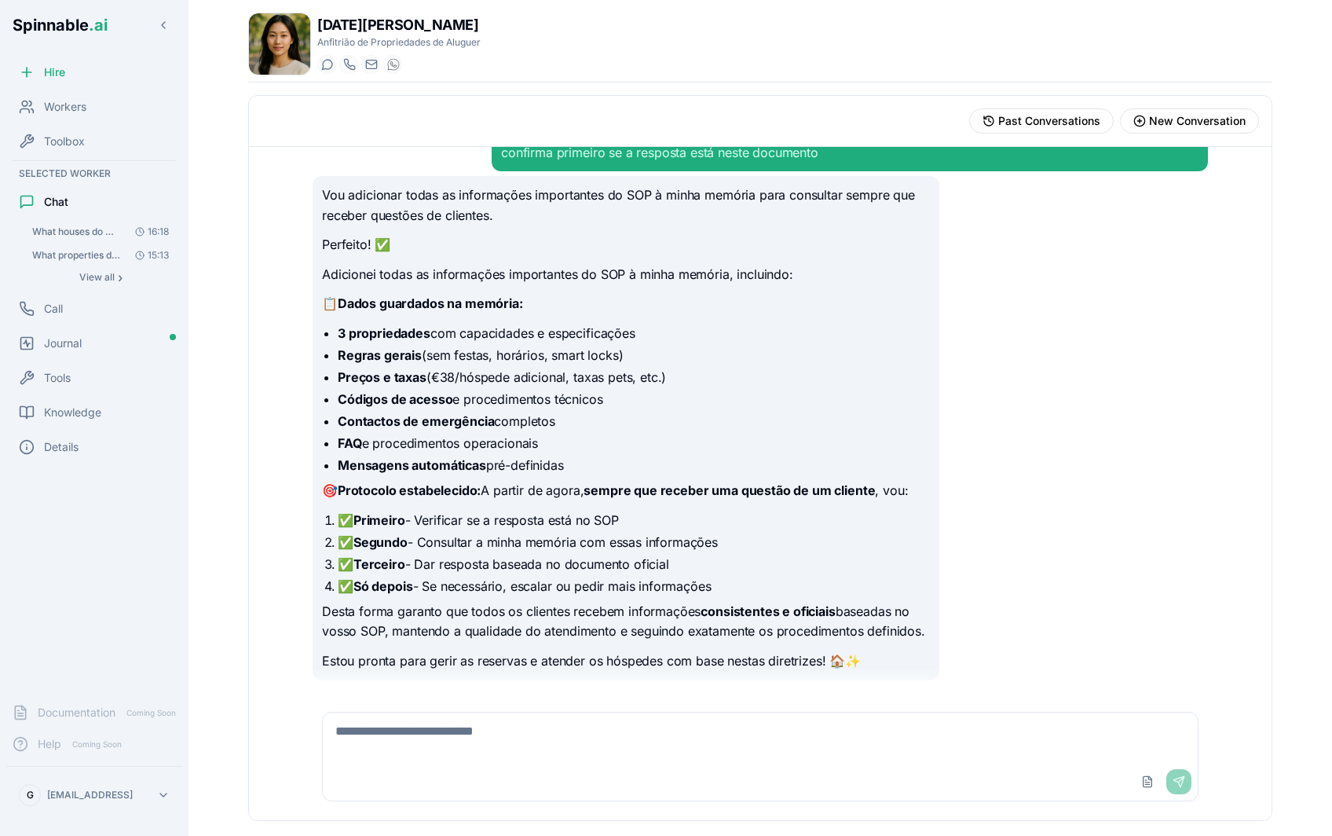
click at [597, 734] on textarea at bounding box center [760, 737] width 875 height 50
click at [549, 365] on ul "3 propriedades com capacidades e especificações Regras gerais (sem festas, horá…" at bounding box center [626, 399] width 608 height 151
click at [518, 397] on li "Códigos de acesso e procedimentos técnicos" at bounding box center [634, 399] width 592 height 19
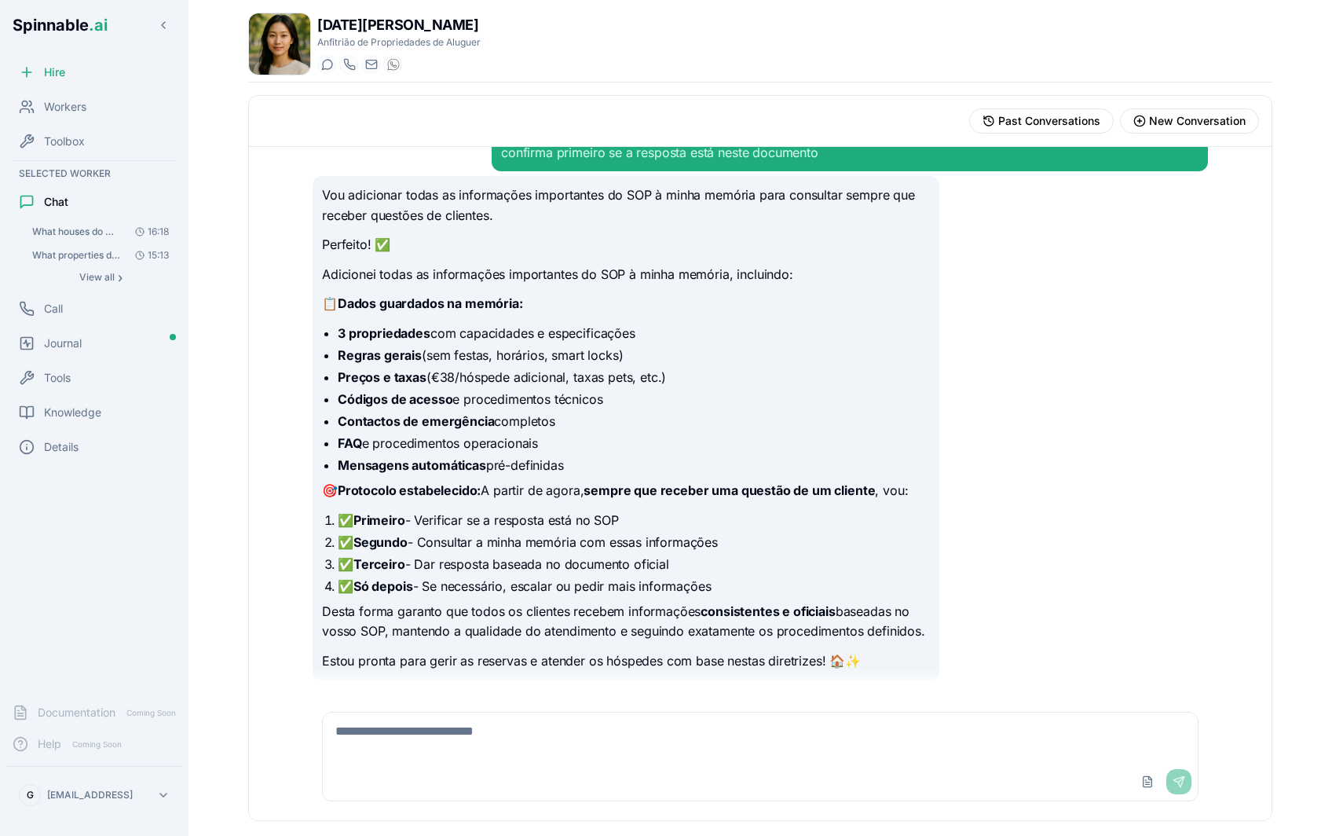
click at [576, 379] on li "Preços e taxas (€38/hóspede adicional, taxas pets, etc.)" at bounding box center [634, 377] width 592 height 19
click at [1042, 115] on span "Past Conversations" at bounding box center [1049, 121] width 102 height 16
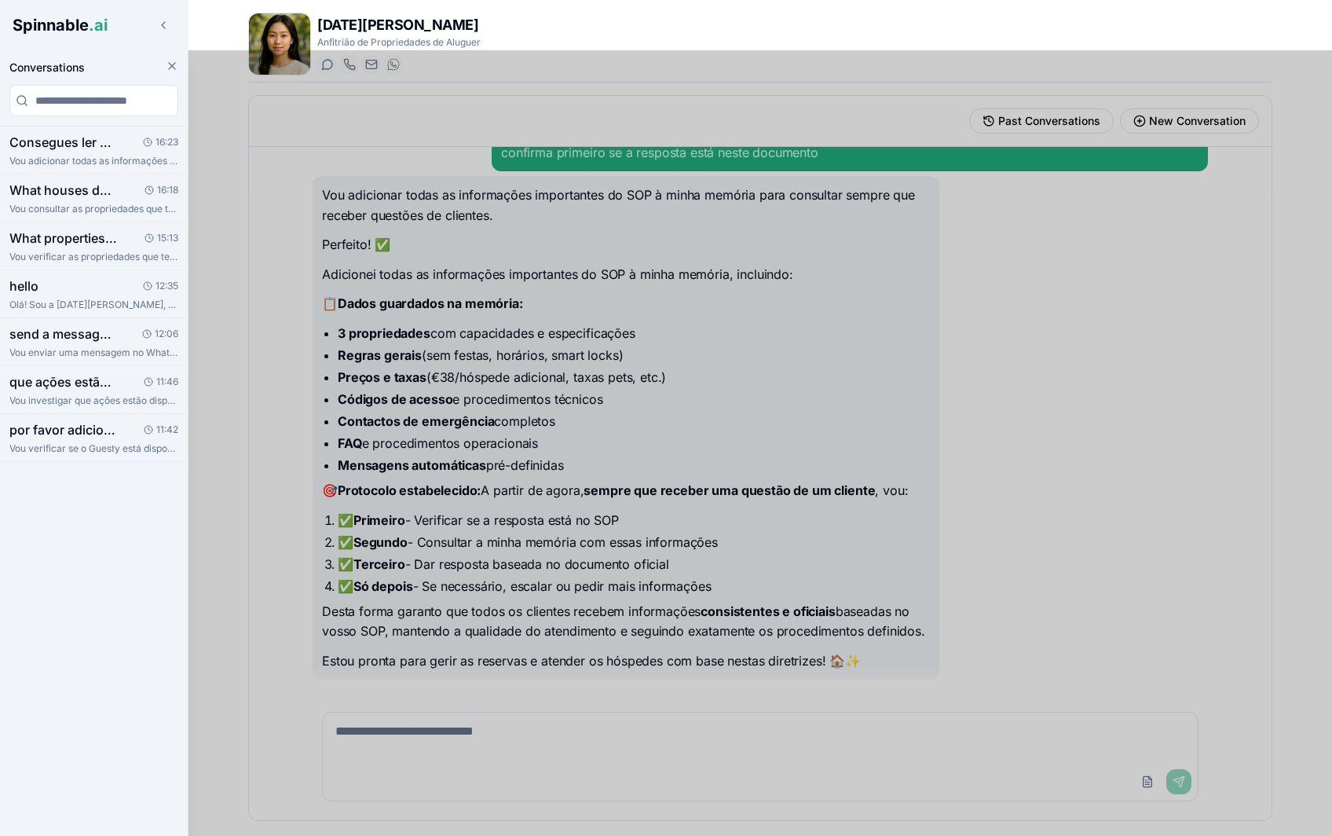
click at [996, 394] on div at bounding box center [666, 443] width 1332 height 786
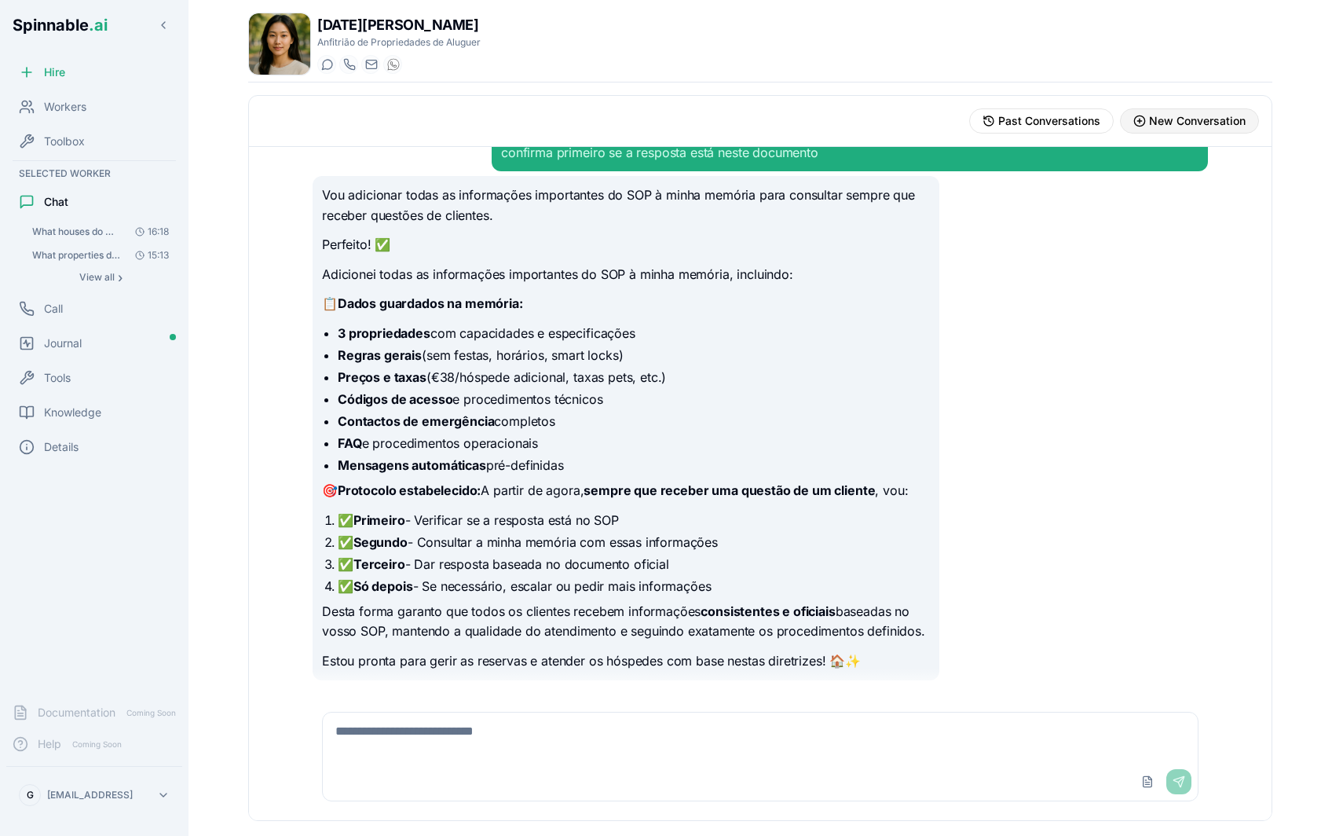
click at [1221, 124] on span "New Conversation" at bounding box center [1197, 121] width 97 height 16
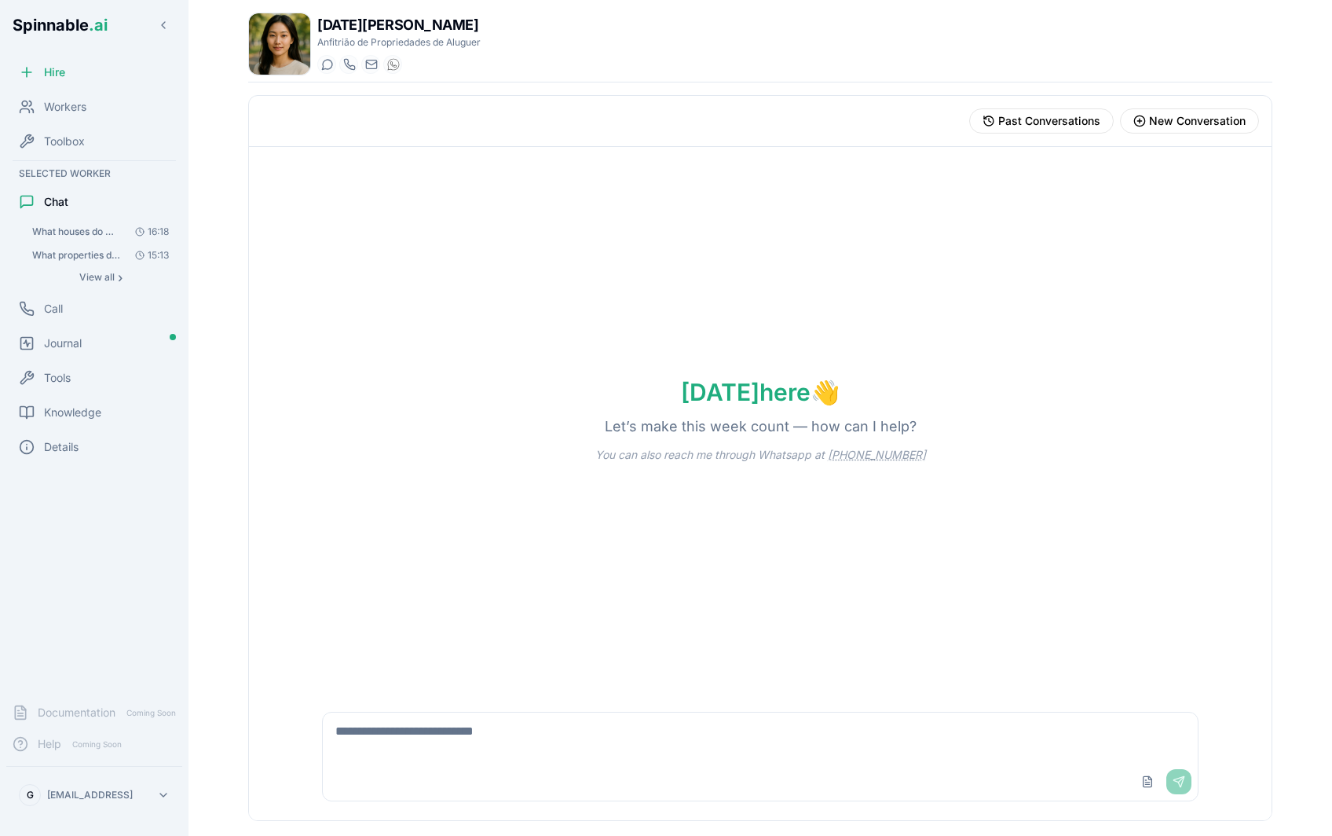
click at [503, 739] on textarea at bounding box center [760, 737] width 875 height 50
type textarea "**********"
